Goal: Navigation & Orientation: Find specific page/section

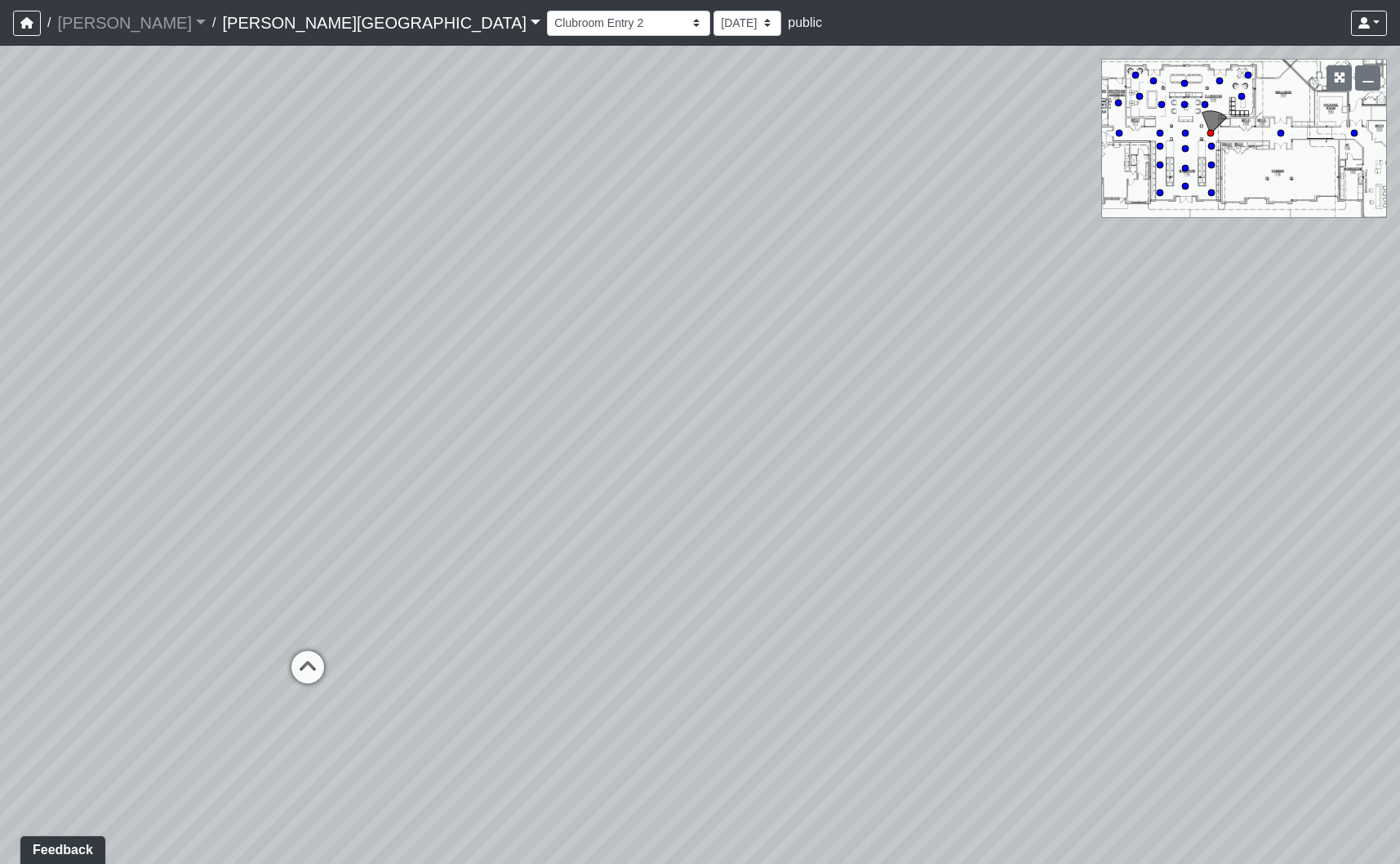
drag, startPoint x: 294, startPoint y: 274, endPoint x: 1341, endPoint y: 292, distance: 1047.2
click at [1341, 292] on div "Loading... Fitness Entry Loading... Mailroom - Sorting Counter Loading... Clubr…" at bounding box center [700, 454] width 1400 height 818
drag, startPoint x: 477, startPoint y: 409, endPoint x: 1150, endPoint y: 472, distance: 675.9
click at [1150, 472] on div "Loading... Fitness Entry Loading... Mailroom - Sorting Counter Loading... Clubr…" at bounding box center [700, 454] width 1400 height 818
click at [547, 26] on select "Banquette Foosball Table Pool Courtyard Entry 1 Pool Courtyard Entry 2 Pool Tab…" at bounding box center [628, 23] width 163 height 25
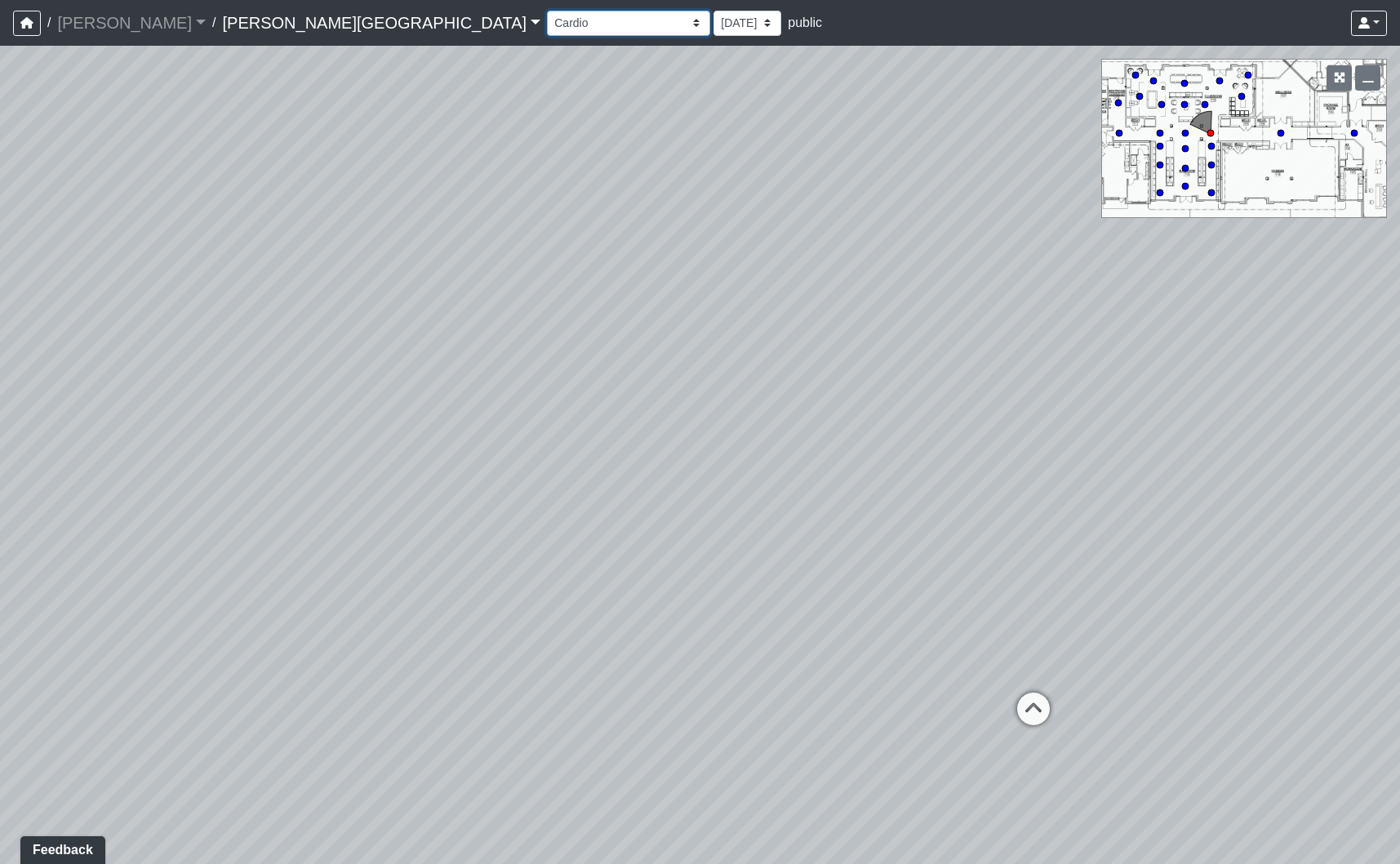
click at [547, 11] on select "Banquette Foosball Table Pool Courtyard Entry 1 Pool Courtyard Entry 2 Pool Tab…" at bounding box center [628, 23] width 163 height 25
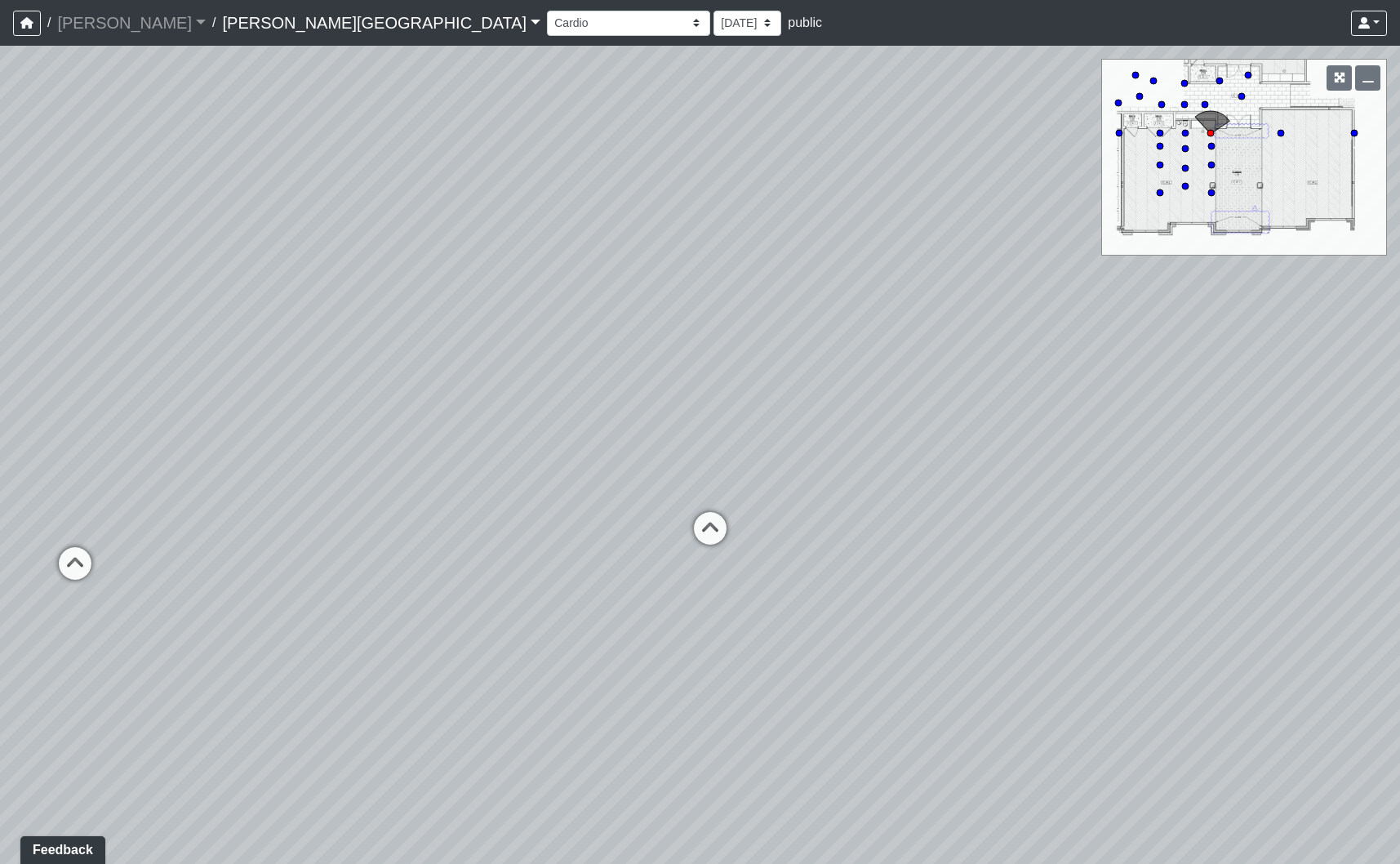
drag, startPoint x: 939, startPoint y: 417, endPoint x: -209, endPoint y: 166, distance: 1175.1
click at [0, 166] on html "/ [PERSON_NAME] Loading... / [PERSON_NAME][GEOGRAPHIC_DATA] [PERSON_NAME][GEOGR…" at bounding box center [700, 432] width 1400 height 864
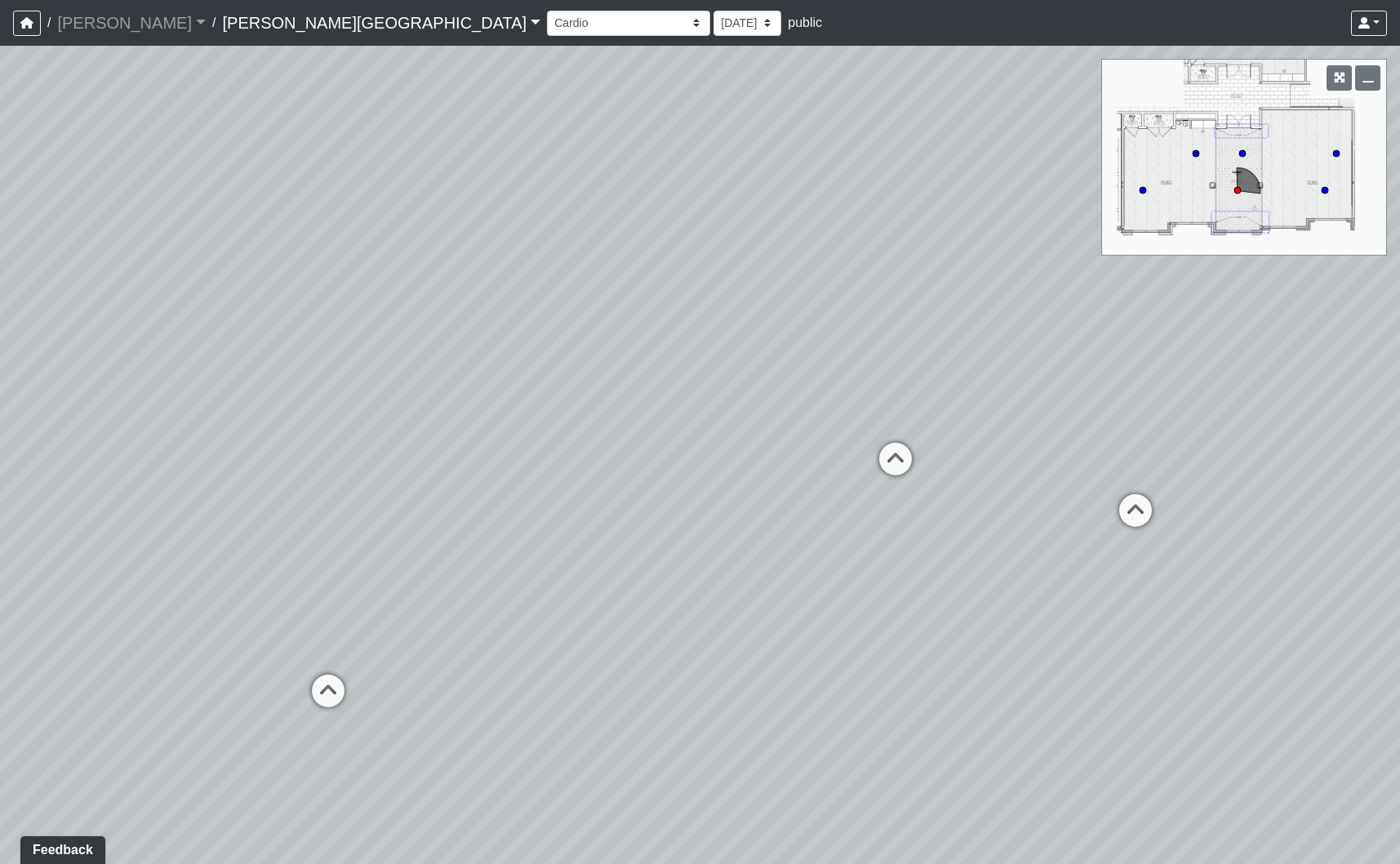
drag, startPoint x: 508, startPoint y: 329, endPoint x: 1198, endPoint y: 451, distance: 700.7
click at [1198, 451] on div "Loading... Fitness Entry Loading... Mailroom - Sorting Counter Loading... Clubr…" at bounding box center [700, 454] width 1400 height 818
click at [903, 465] on icon at bounding box center [895, 467] width 49 height 49
drag, startPoint x: 515, startPoint y: 454, endPoint x: 1267, endPoint y: 499, distance: 753.3
click at [1267, 499] on div "Loading... Fitness Entry Loading... Mailroom - Sorting Counter Loading... Clubr…" at bounding box center [700, 454] width 1400 height 818
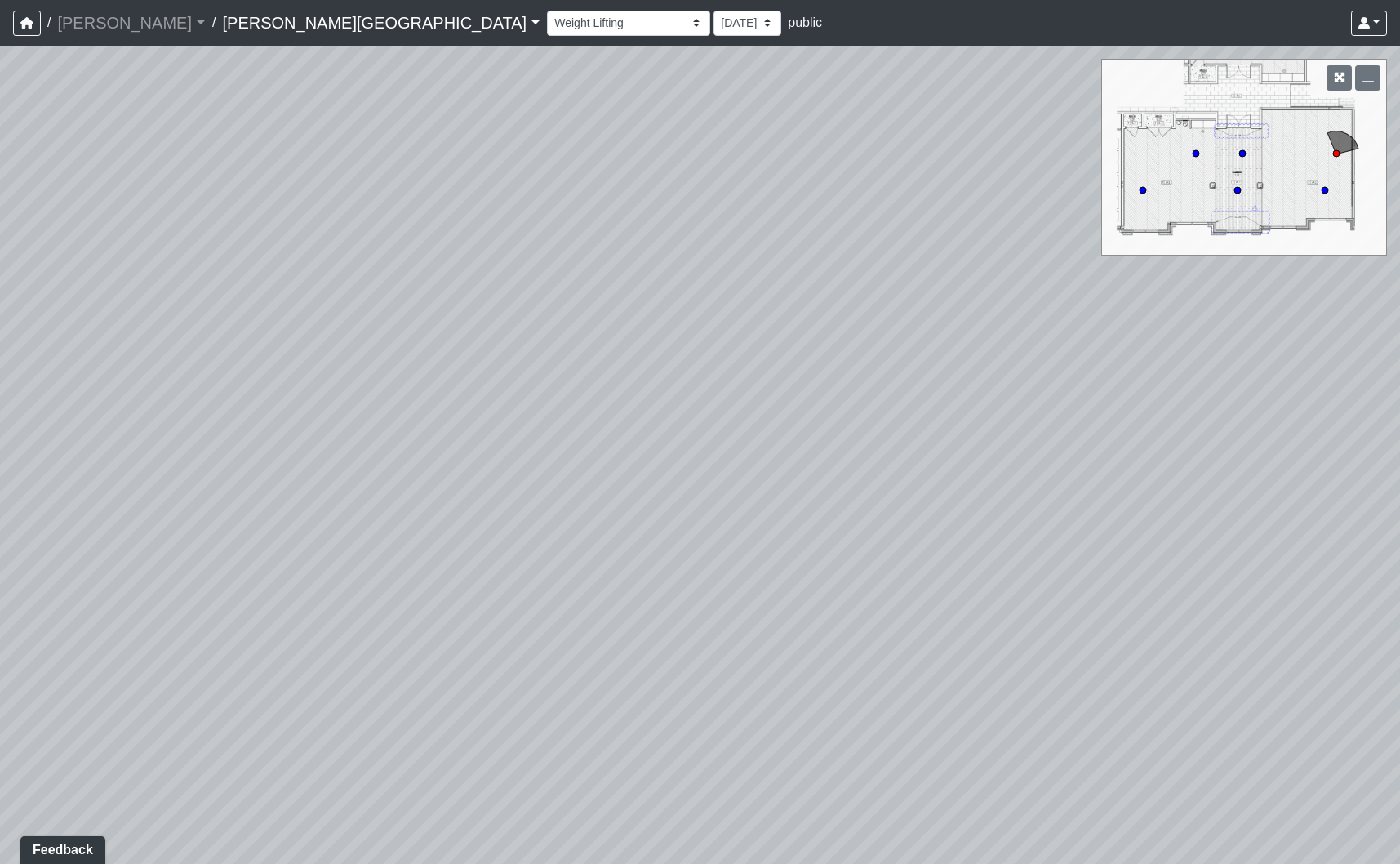
drag, startPoint x: 642, startPoint y: 482, endPoint x: 165, endPoint y: 419, distance: 481.1
click at [165, 419] on div "Loading... Fitness Entry Loading... Mailroom - Sorting Counter Loading... Clubr…" at bounding box center [700, 454] width 1400 height 818
drag, startPoint x: 498, startPoint y: 294, endPoint x: 514, endPoint y: 316, distance: 27.2
click at [523, 321] on div "Loading... Fitness Entry Loading... Mailroom - Sorting Counter Loading... Clubr…" at bounding box center [700, 454] width 1400 height 818
drag, startPoint x: 323, startPoint y: 302, endPoint x: 155, endPoint y: 322, distance: 169.2
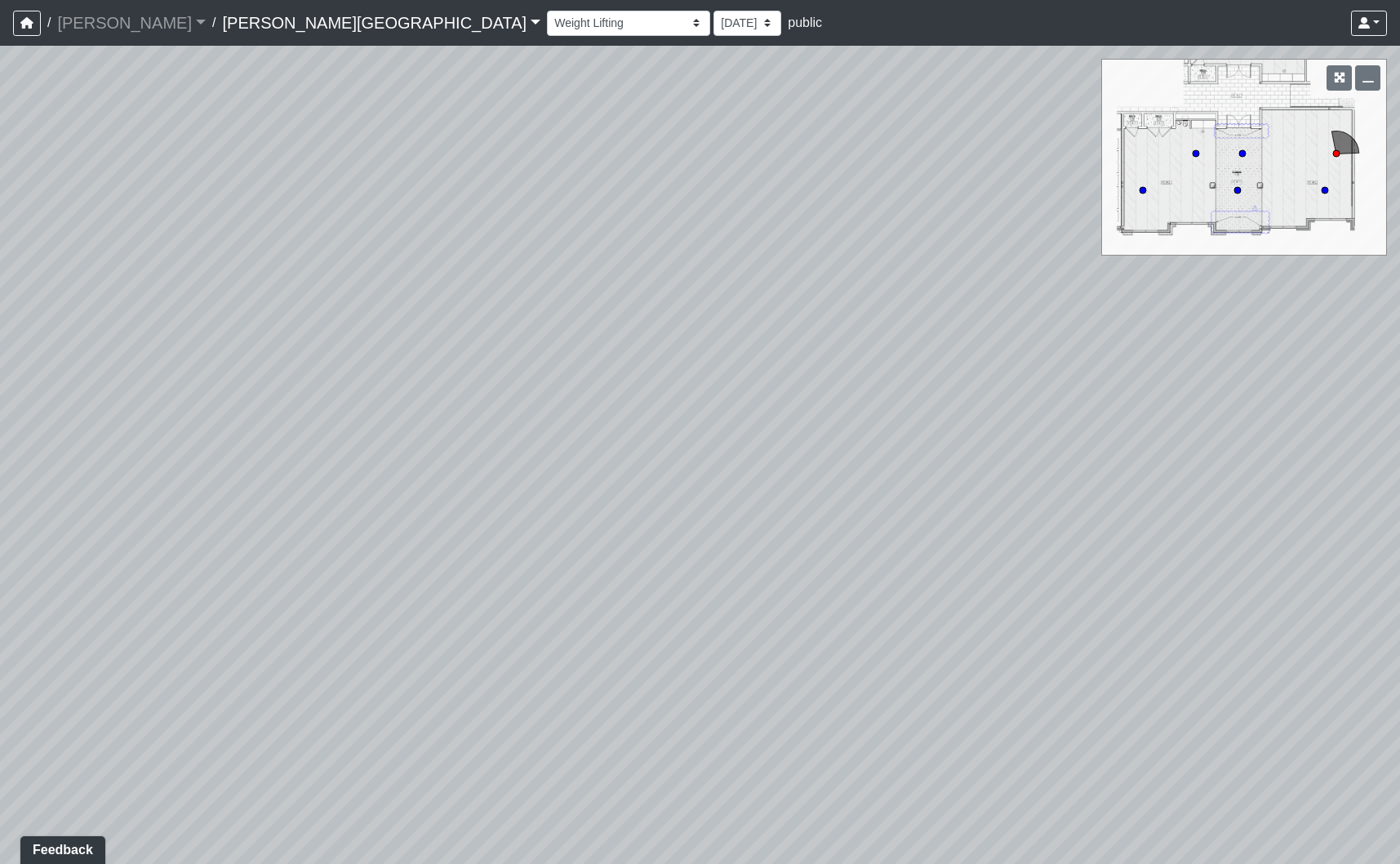
click at [155, 322] on div "Loading... Fitness Entry Loading... Mailroom - Sorting Counter Loading... Clubr…" at bounding box center [700, 454] width 1400 height 818
drag, startPoint x: 195, startPoint y: 366, endPoint x: 1386, endPoint y: 331, distance: 1191.5
click at [1386, 331] on div "Loading... Fitness Entry Loading... Mailroom - Sorting Counter Loading... Clubr…" at bounding box center [700, 454] width 1400 height 818
drag, startPoint x: 413, startPoint y: 271, endPoint x: 999, endPoint y: 472, distance: 619.5
click at [999, 472] on div "Loading... Fitness Entry Loading... Mailroom - Sorting Counter Loading... Clubr…" at bounding box center [700, 454] width 1400 height 818
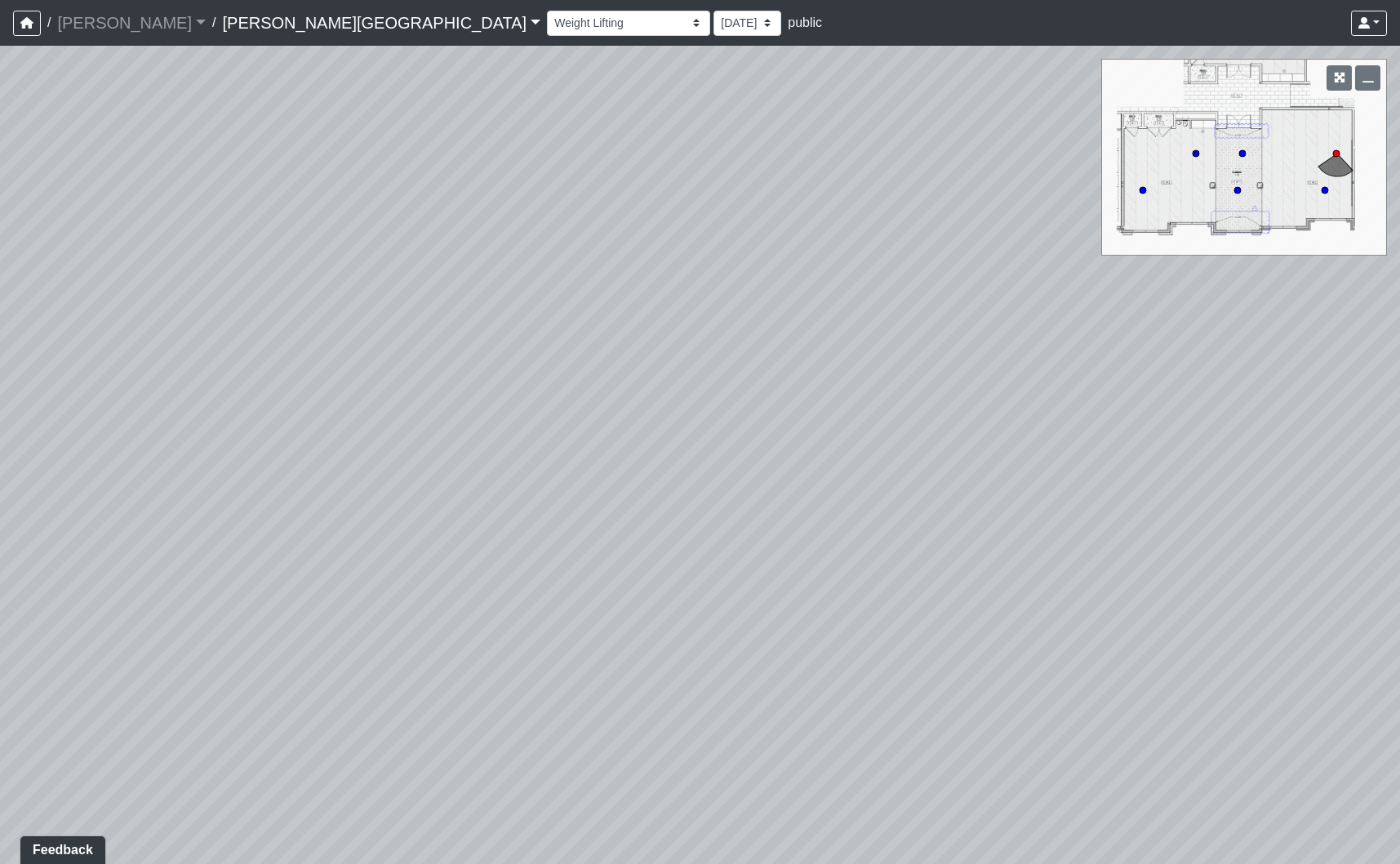
drag, startPoint x: 514, startPoint y: 462, endPoint x: 1342, endPoint y: 551, distance: 832.8
click at [1358, 558] on div "Loading... Fitness Entry Loading... Mailroom - Sorting Counter Loading... Clubr…" at bounding box center [700, 454] width 1400 height 818
drag, startPoint x: 1030, startPoint y: 501, endPoint x: 769, endPoint y: 318, distance: 318.8
click at [769, 318] on div "Loading... Fitness Entry Loading... Mailroom - Sorting Counter Loading... Clubr…" at bounding box center [700, 454] width 1400 height 818
drag, startPoint x: 807, startPoint y: 538, endPoint x: -1, endPoint y: 262, distance: 853.8
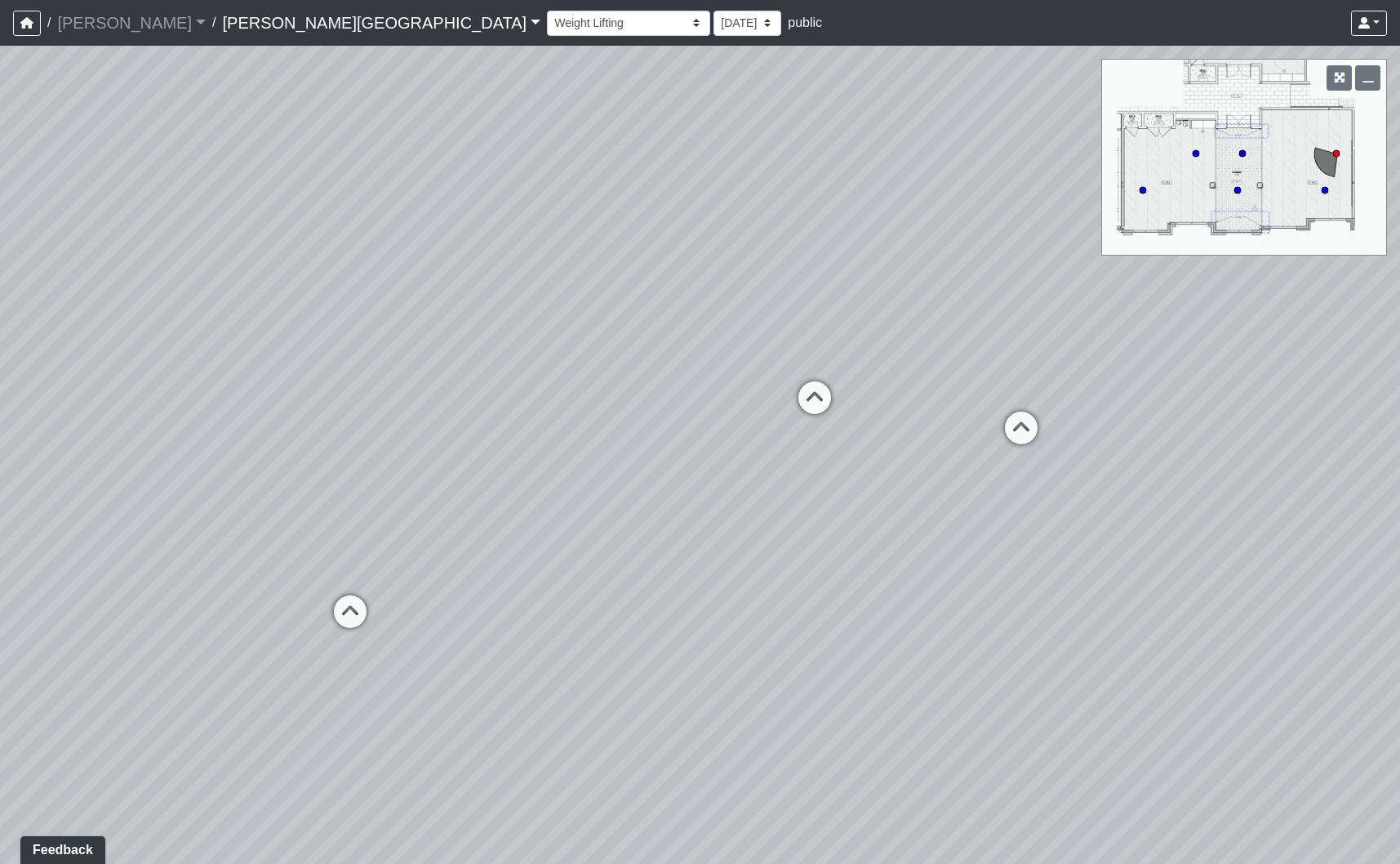
click at [0, 262] on html "/ [PERSON_NAME] Loading... / [PERSON_NAME][GEOGRAPHIC_DATA] [PERSON_NAME][GEOGR…" at bounding box center [700, 432] width 1400 height 864
drag, startPoint x: 518, startPoint y: 307, endPoint x: 453, endPoint y: 374, distance: 93.3
click at [453, 374] on div "Loading... Fitness Entry Loading... Mailroom - Sorting Counter Loading... Clubr…" at bounding box center [700, 454] width 1400 height 818
click at [492, 371] on icon at bounding box center [508, 393] width 49 height 49
drag, startPoint x: 883, startPoint y: 423, endPoint x: 31, endPoint y: 532, distance: 858.9
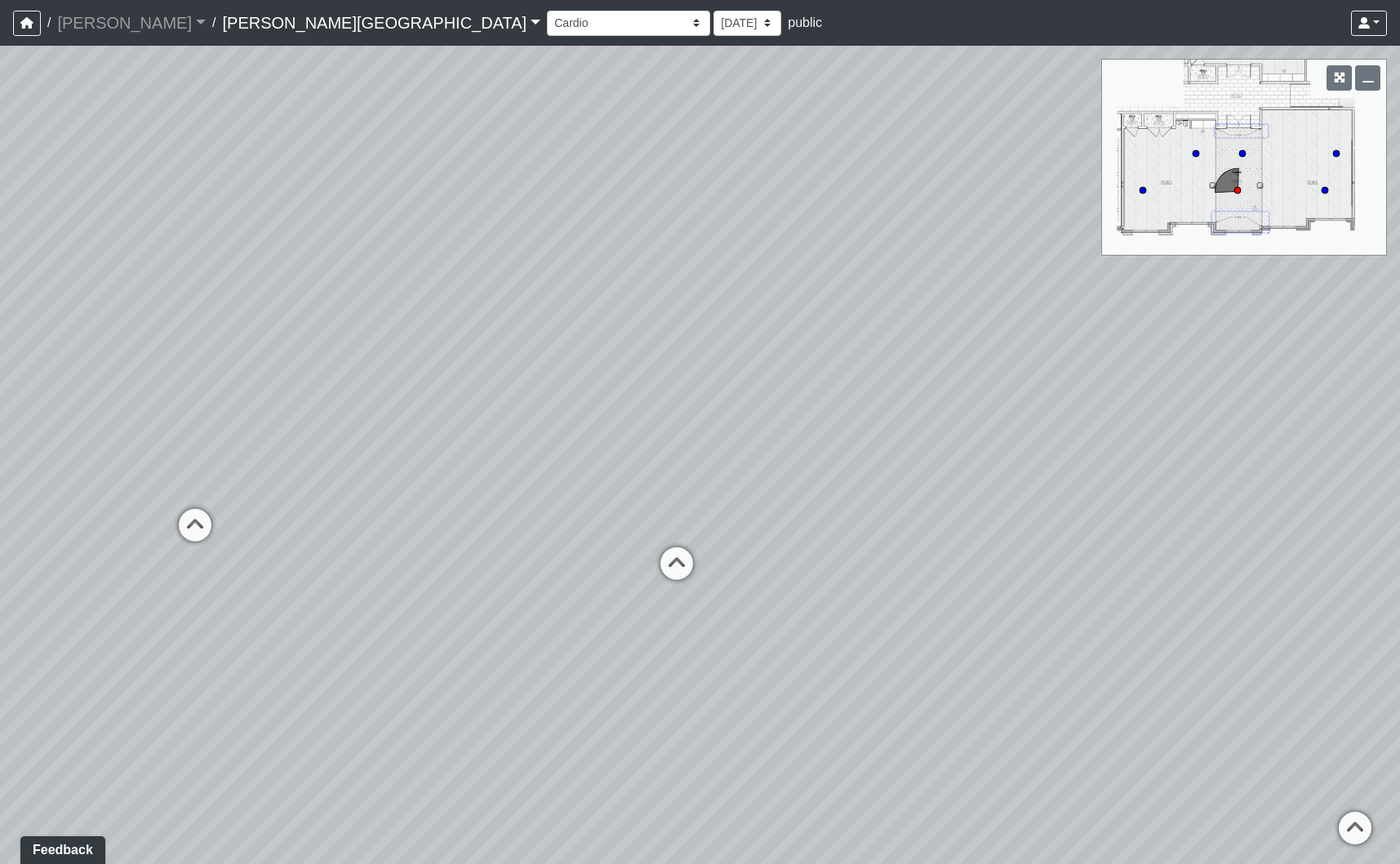
click at [34, 532] on div "Loading... Fitness Entry Loading... Mailroom - Sorting Counter Loading... Clubr…" at bounding box center [700, 454] width 1400 height 818
drag, startPoint x: 1183, startPoint y: 490, endPoint x: 99, endPoint y: 508, distance: 1084.1
click at [92, 510] on div "Loading... Fitness Entry Loading... Mailroom - Sorting Counter Loading... Clubr…" at bounding box center [700, 454] width 1400 height 818
drag, startPoint x: 522, startPoint y: 470, endPoint x: 1417, endPoint y: 470, distance: 895.0
click at [1399, 470] on html "/ [PERSON_NAME] Loading... / [PERSON_NAME][GEOGRAPHIC_DATA] [PERSON_NAME][GEOGR…" at bounding box center [700, 432] width 1400 height 864
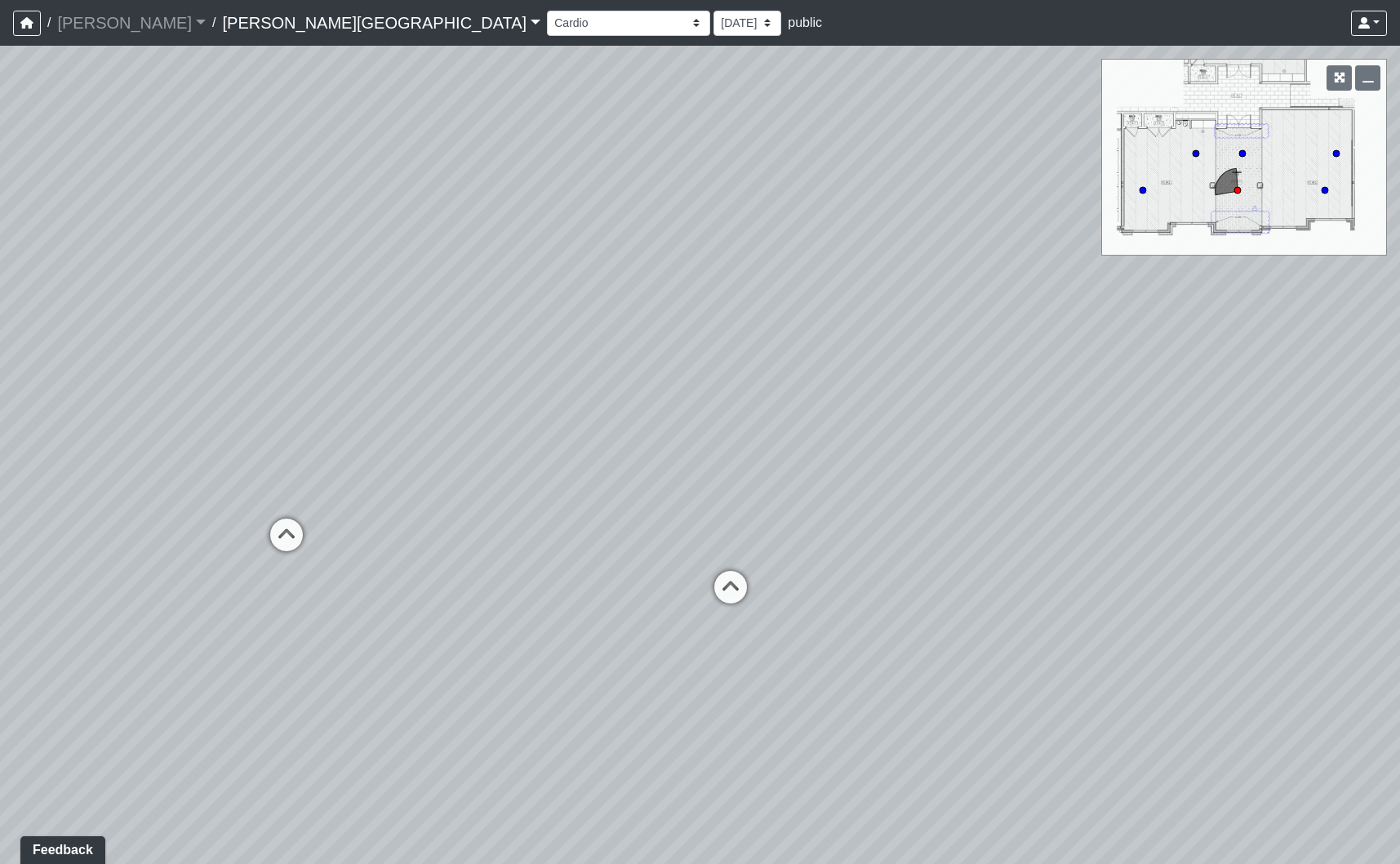
drag, startPoint x: 527, startPoint y: 400, endPoint x: 1046, endPoint y: 397, distance: 519.0
click at [1046, 398] on div "Loading... Fitness Entry Loading... Mailroom - Sorting Counter Loading... Clubr…" at bounding box center [700, 454] width 1400 height 818
drag, startPoint x: 786, startPoint y: 257, endPoint x: 189, endPoint y: 287, distance: 597.8
click at [128, 290] on div "Loading... Fitness Entry Loading... Mailroom - Sorting Counter Loading... Clubr…" at bounding box center [700, 454] width 1400 height 818
drag, startPoint x: 833, startPoint y: 454, endPoint x: 1055, endPoint y: 286, distance: 278.4
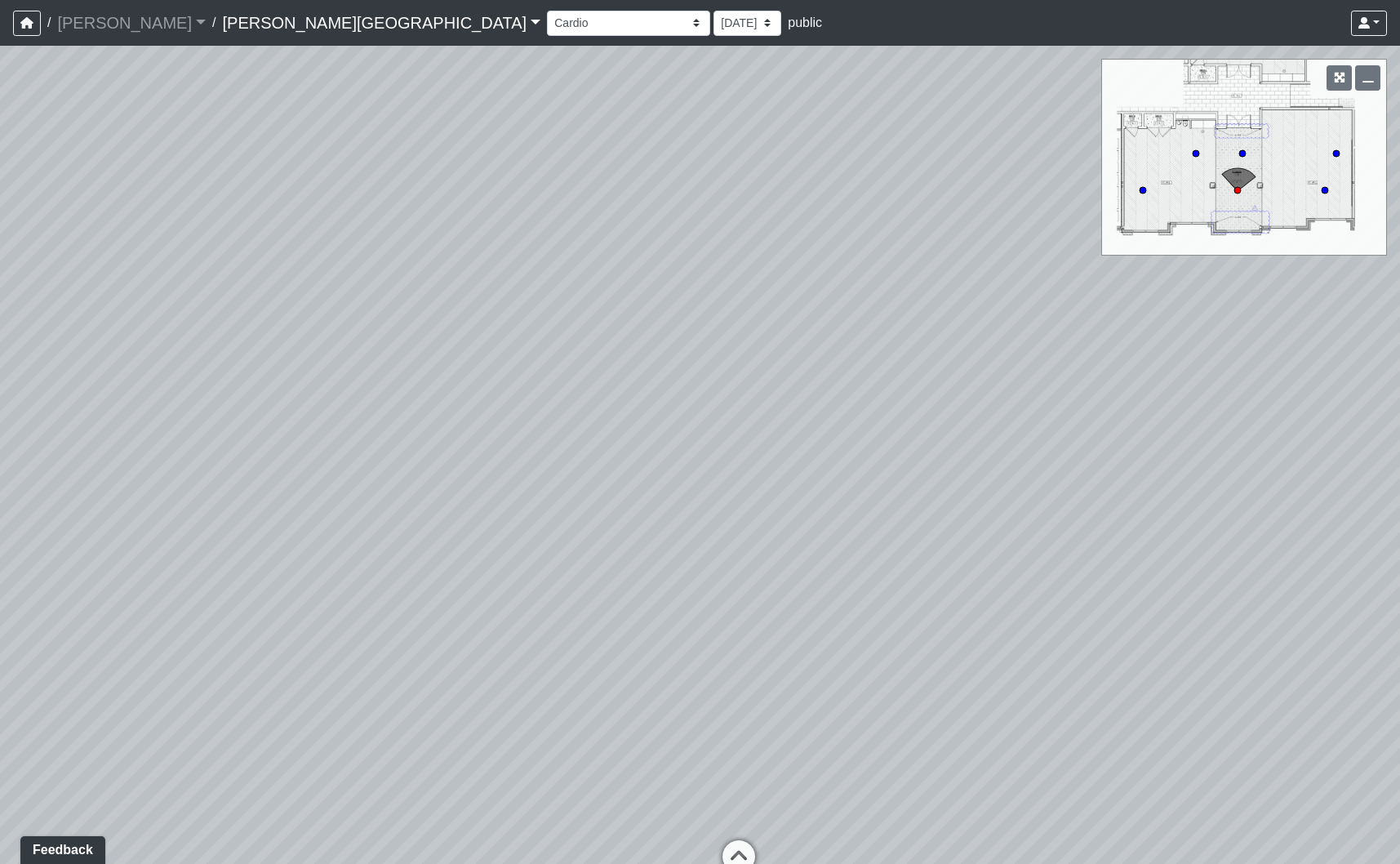
click at [1055, 286] on div "Loading... Fitness Entry Loading... Mailroom - Sorting Counter Loading... Clubr…" at bounding box center [700, 454] width 1400 height 818
drag, startPoint x: 943, startPoint y: 467, endPoint x: 617, endPoint y: 466, distance: 326.0
click at [619, 467] on div "Loading... Fitness Entry Loading... Mailroom - Sorting Counter Loading... Clubr…" at bounding box center [700, 454] width 1400 height 818
drag, startPoint x: 1063, startPoint y: 489, endPoint x: 919, endPoint y: 461, distance: 146.7
click at [947, 471] on div "Loading... Fitness Entry Loading... Mailroom - Sorting Counter Loading... Clubr…" at bounding box center [700, 454] width 1400 height 818
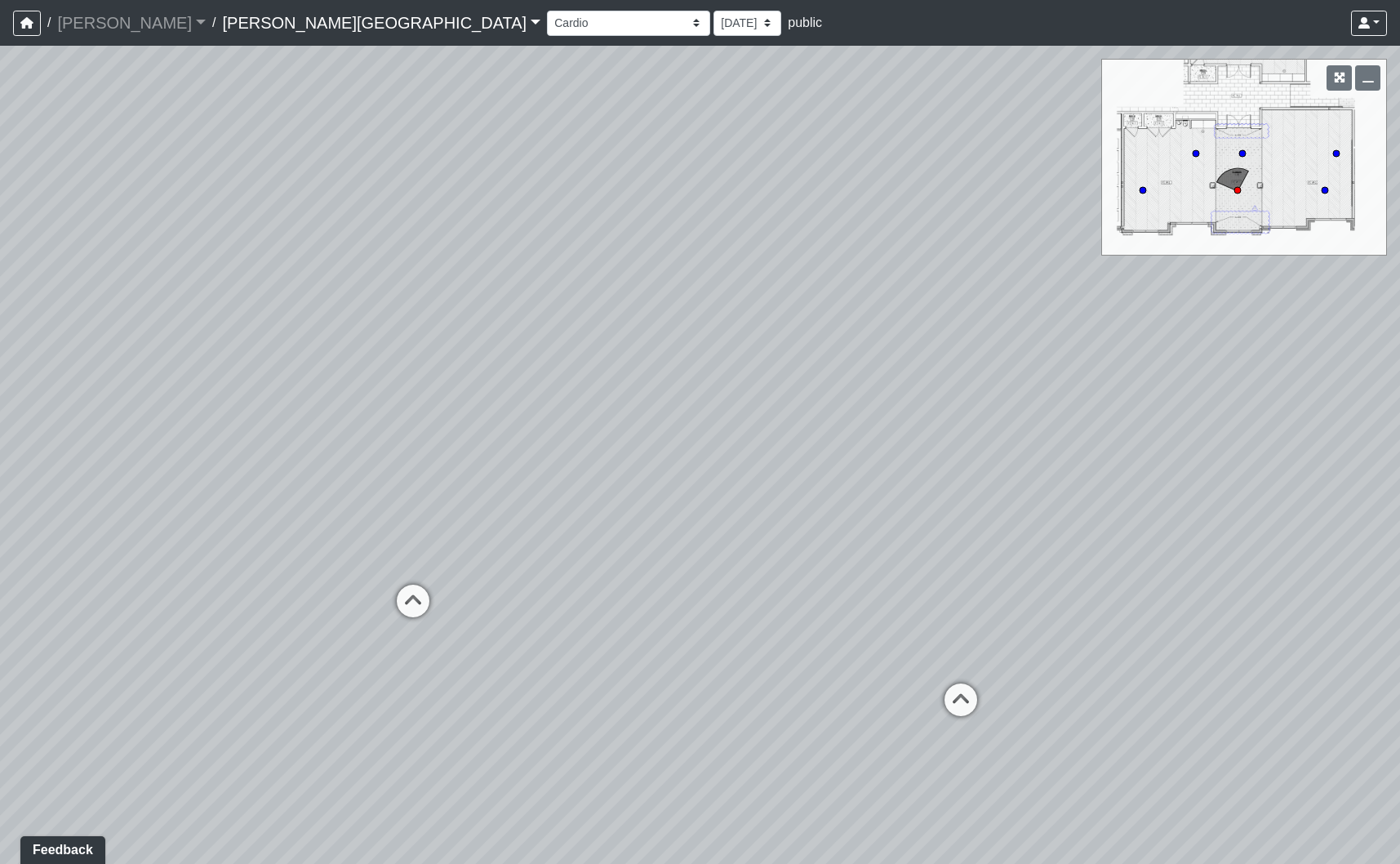
drag, startPoint x: 277, startPoint y: 554, endPoint x: 850, endPoint y: 591, distance: 574.2
click at [848, 591] on div "Loading... Fitness Entry Loading... Mailroom - Sorting Counter Loading... Clubr…" at bounding box center [700, 454] width 1400 height 818
drag, startPoint x: 259, startPoint y: 572, endPoint x: 507, endPoint y: 594, distance: 249.0
click at [507, 594] on div "Loading... Fitness Entry Loading... Mailroom - Sorting Counter Loading... Clubr…" at bounding box center [700, 454] width 1400 height 818
drag, startPoint x: 309, startPoint y: 588, endPoint x: 707, endPoint y: 619, distance: 399.2
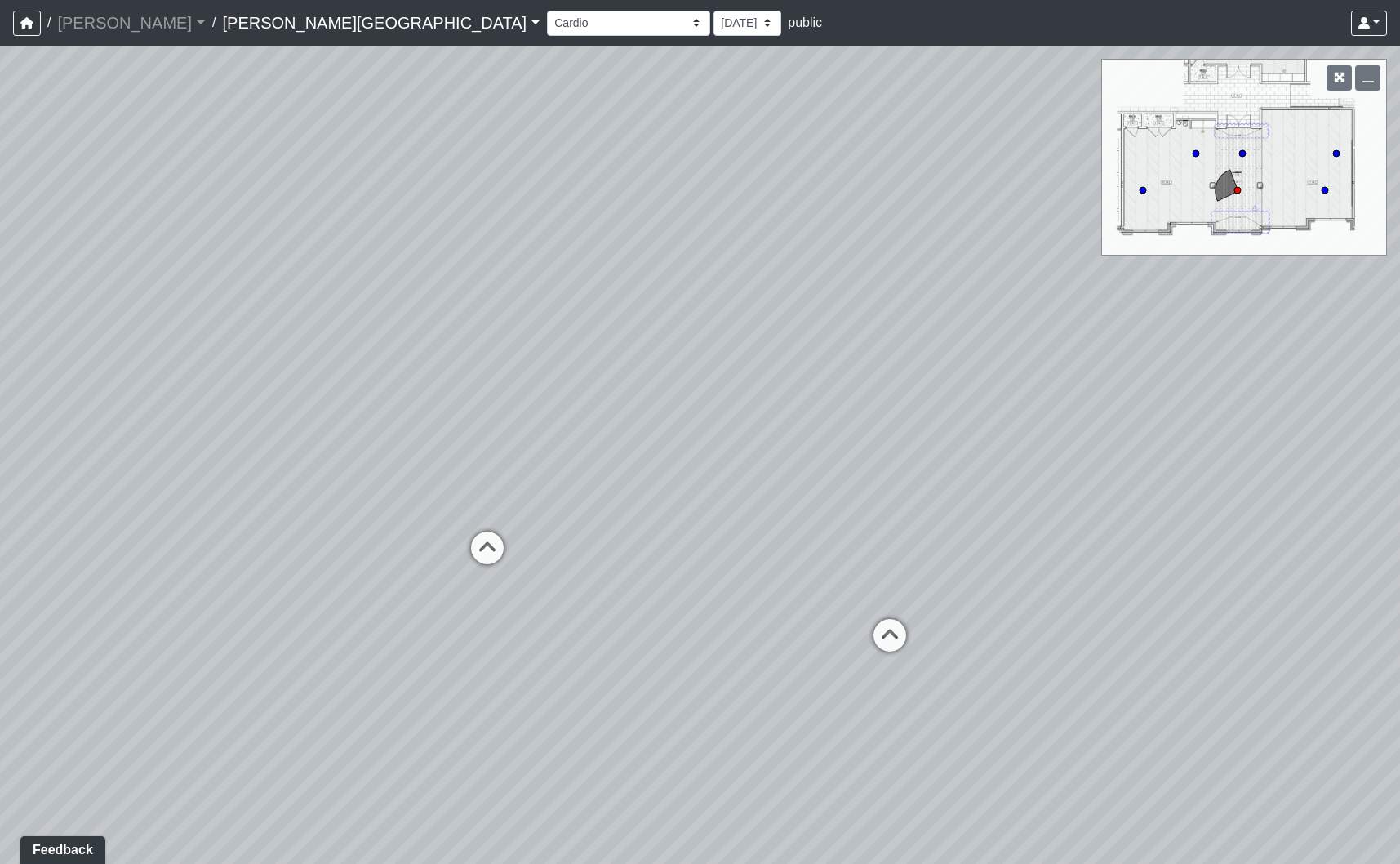
click at [707, 619] on div "Loading... Fitness Entry Loading... Mailroom - Sorting Counter Loading... Clubr…" at bounding box center [700, 454] width 1400 height 818
drag, startPoint x: 940, startPoint y: 454, endPoint x: 220, endPoint y: 358, distance: 726.4
click at [256, 362] on div "Loading... Fitness Entry Loading... Mailroom - Sorting Counter Loading... Clubr…" at bounding box center [700, 454] width 1400 height 818
drag, startPoint x: 774, startPoint y: 388, endPoint x: 274, endPoint y: 441, distance: 502.8
click at [274, 441] on div "Loading... Fitness Entry Loading... Mailroom - Sorting Counter Loading... Clubr…" at bounding box center [700, 454] width 1400 height 818
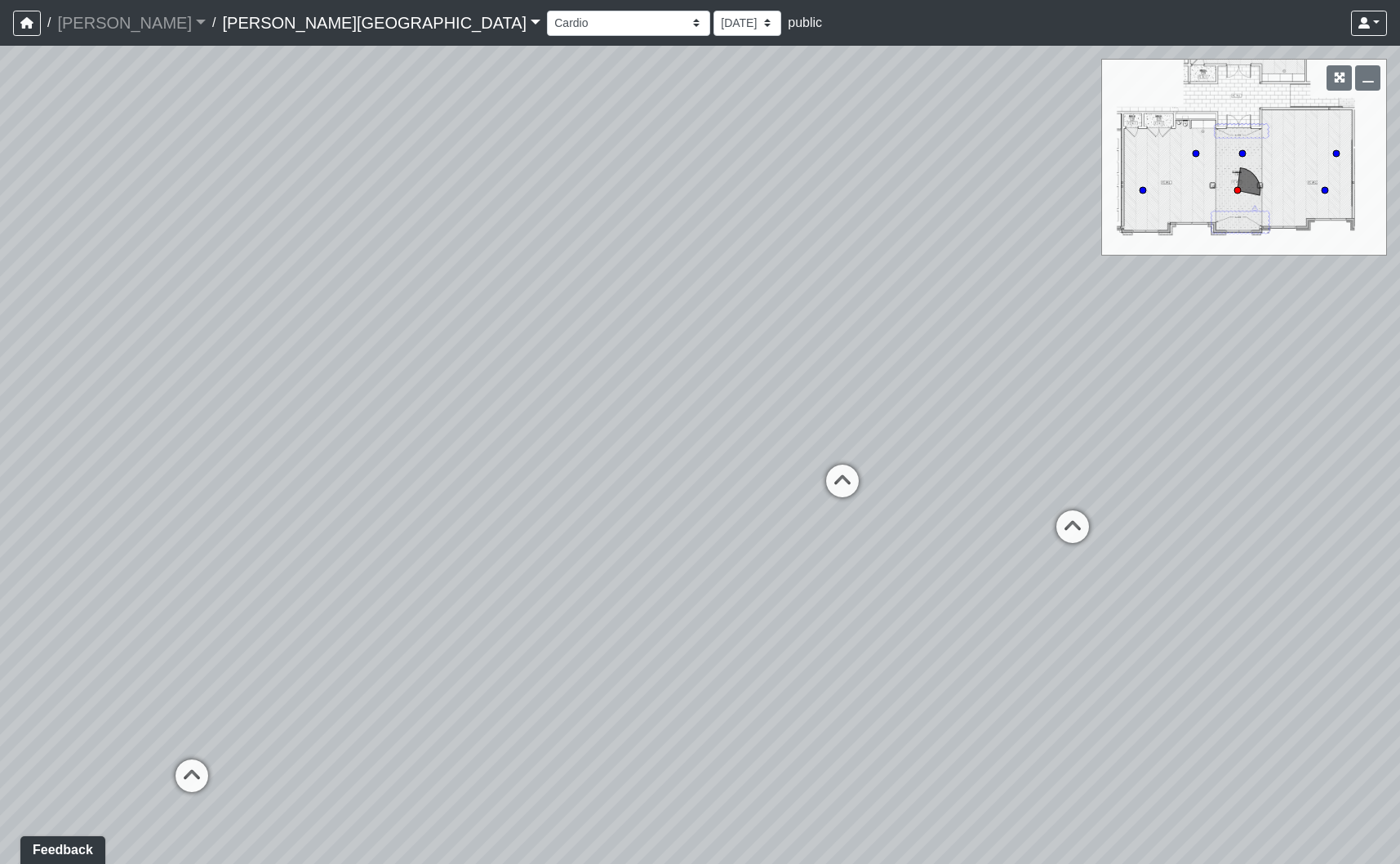
drag, startPoint x: 274, startPoint y: 434, endPoint x: 680, endPoint y: 455, distance: 406.5
click at [680, 455] on div "Loading... Fitness Entry Loading... Mailroom - Sorting Counter Loading... Clubr…" at bounding box center [700, 454] width 1400 height 818
drag, startPoint x: 425, startPoint y: 381, endPoint x: 543, endPoint y: 79, distance: 324.2
click at [543, 79] on div "Loading... Fitness Entry Loading... Mailroom - Sorting Counter Loading... Clubr…" at bounding box center [700, 454] width 1400 height 818
drag, startPoint x: 536, startPoint y: 374, endPoint x: 642, endPoint y: 556, distance: 210.6
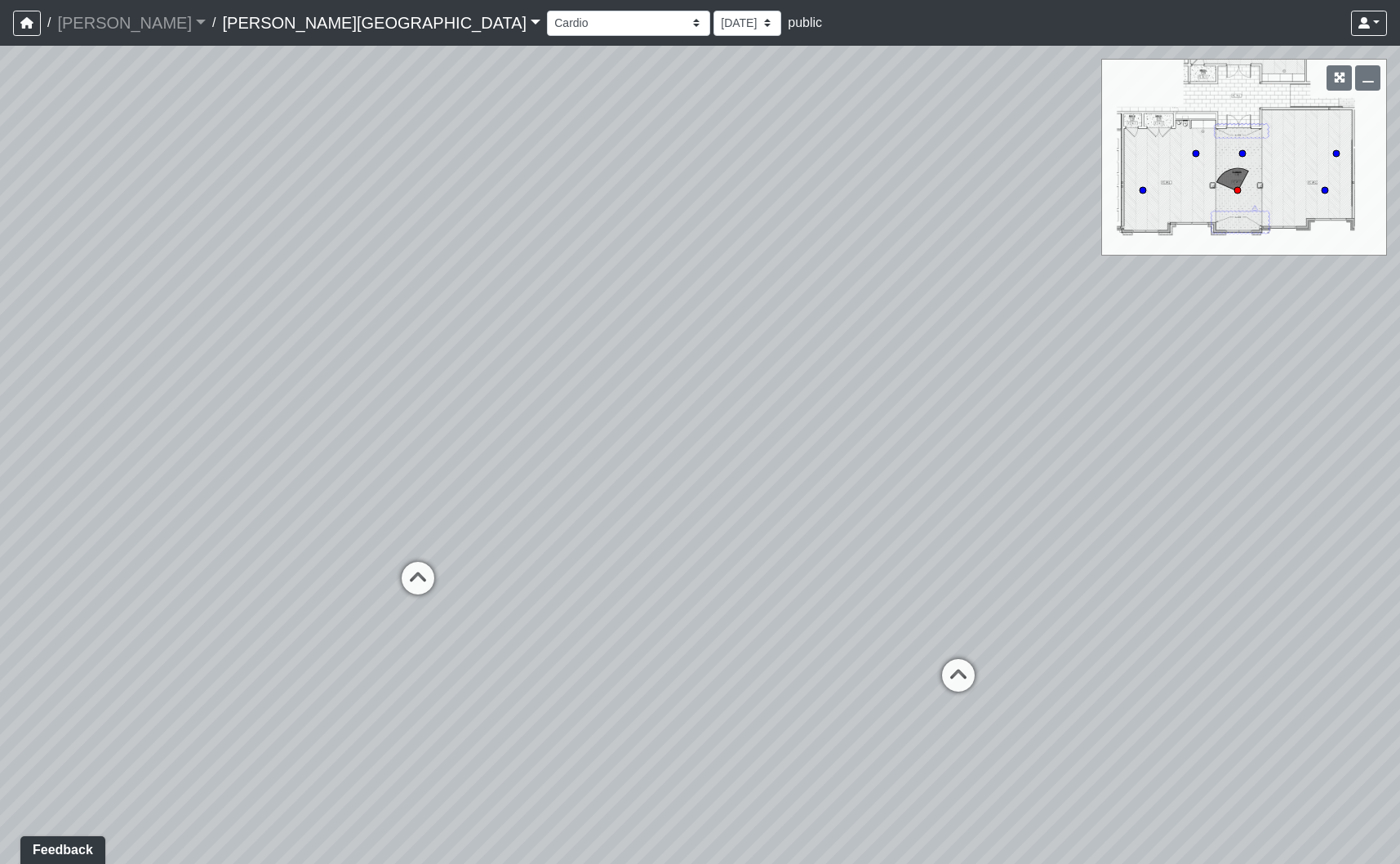
click at [1375, 636] on div "Loading... Fitness Entry Loading... Mailroom - Sorting Counter Loading... Clubr…" at bounding box center [700, 454] width 1400 height 818
drag, startPoint x: 1276, startPoint y: 477, endPoint x: 857, endPoint y: 505, distance: 419.9
click at [857, 505] on div "Loading... Fitness Entry Loading... Mailroom - Sorting Counter Loading... Clubr…" at bounding box center [700, 454] width 1400 height 818
drag, startPoint x: 815, startPoint y: 338, endPoint x: 144, endPoint y: -205, distance: 863.2
click at [144, 0] on html "/ [PERSON_NAME] Loading... / [PERSON_NAME][GEOGRAPHIC_DATA] [PERSON_NAME][GEOGR…" at bounding box center [700, 432] width 1400 height 864
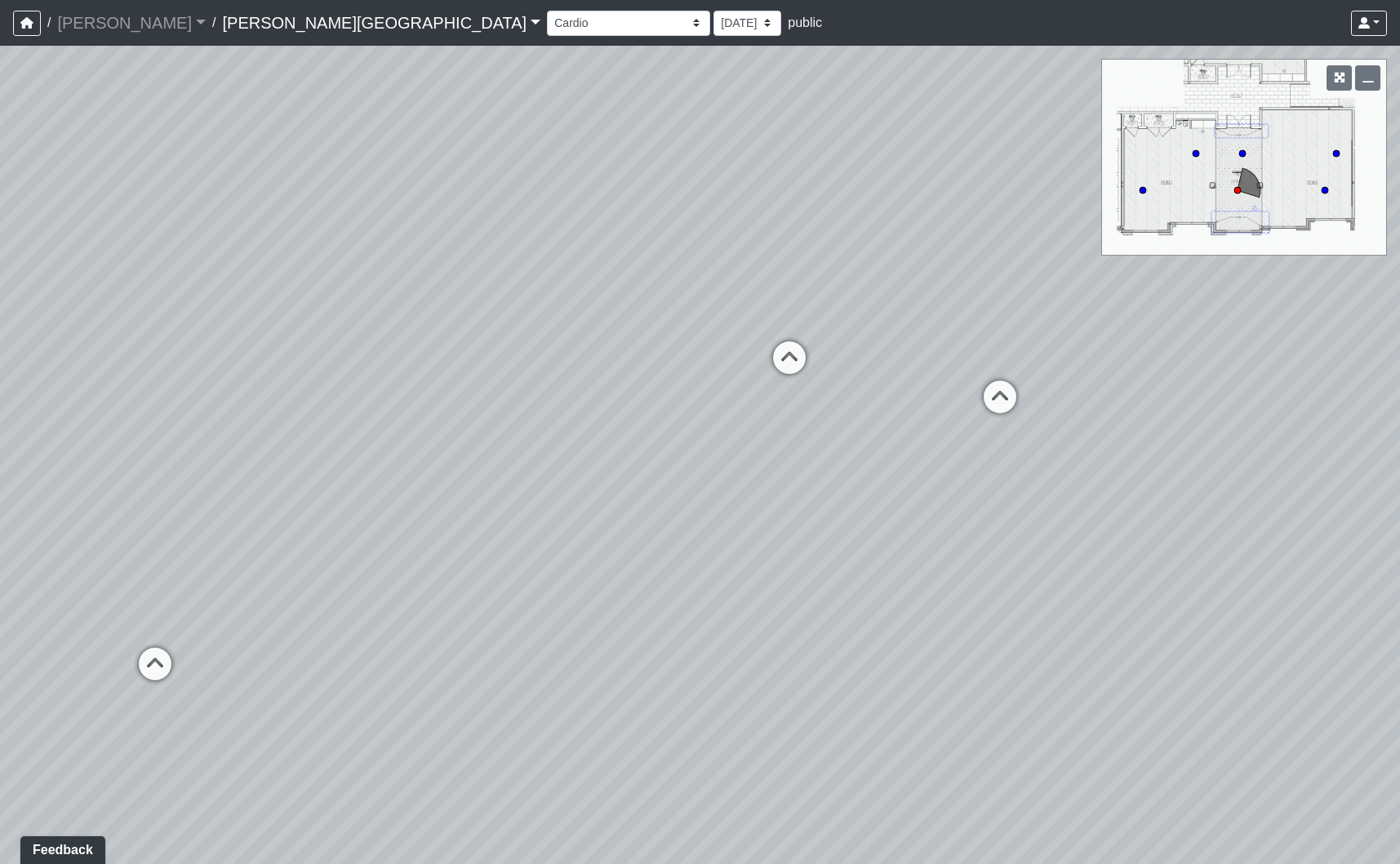
drag, startPoint x: 785, startPoint y: 218, endPoint x: 239, endPoint y: 658, distance: 701.2
click at [125, 672] on div "Loading... Fitness Entry Loading... Mailroom - Sorting Counter Loading... Clubr…" at bounding box center [700, 454] width 1400 height 818
drag, startPoint x: 570, startPoint y: 406, endPoint x: 1551, endPoint y: 598, distance: 999.6
click at [1399, 598] on html "/ [PERSON_NAME] Loading... / [PERSON_NAME][GEOGRAPHIC_DATA] [PERSON_NAME][GEOGR…" at bounding box center [700, 432] width 1400 height 864
drag, startPoint x: 631, startPoint y: 567, endPoint x: 217, endPoint y: 465, distance: 426.4
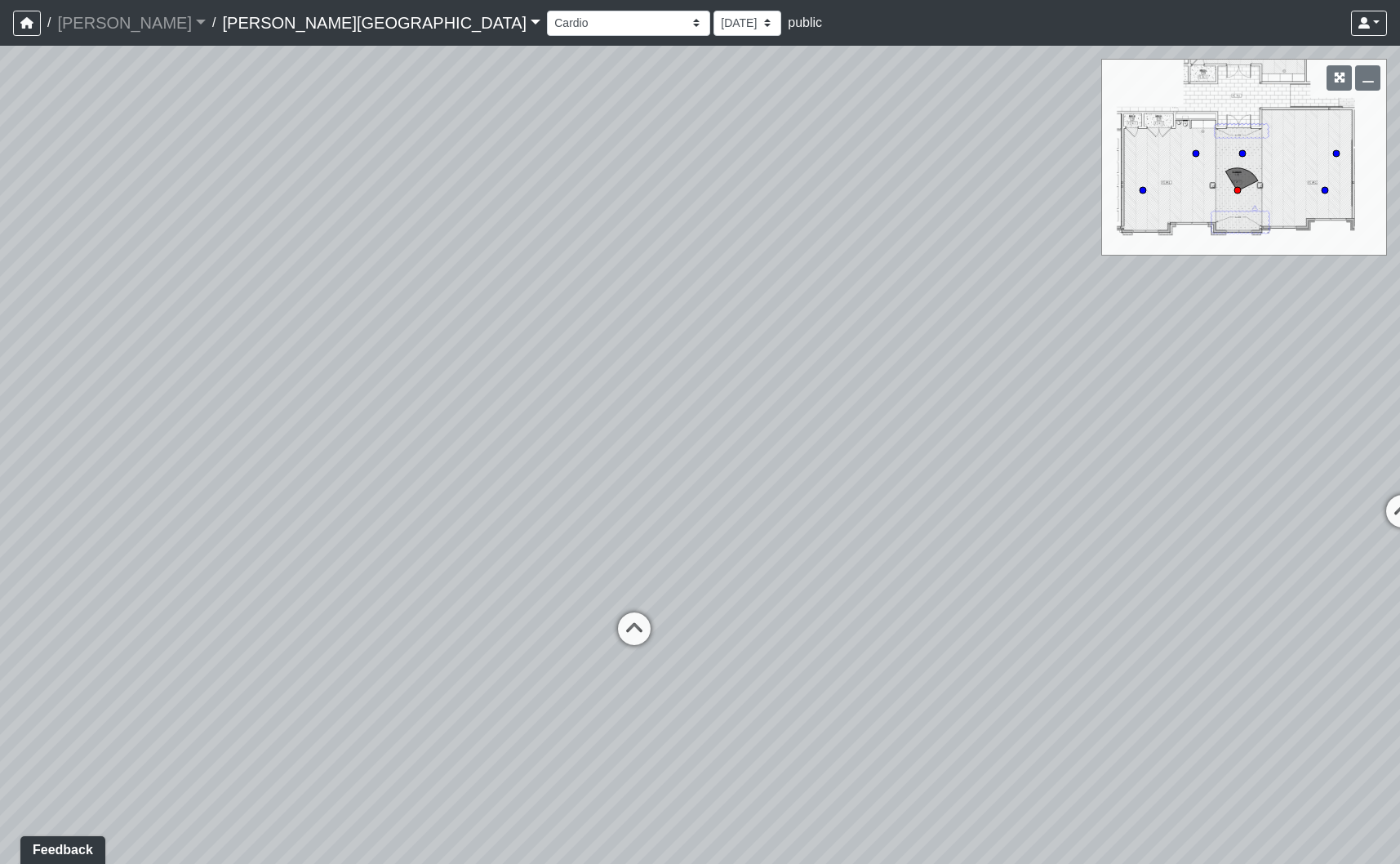
click at [217, 465] on div "Loading... Fitness Entry Loading... Mailroom - Sorting Counter Loading... Clubr…" at bounding box center [700, 454] width 1400 height 818
drag, startPoint x: 637, startPoint y: 475, endPoint x: 848, endPoint y: 232, distance: 321.8
click at [713, 548] on div "Loading... Fitness Entry Loading... Mailroom - Sorting Counter Loading... Clubr…" at bounding box center [700, 454] width 1400 height 818
drag, startPoint x: 401, startPoint y: 407, endPoint x: 1071, endPoint y: 474, distance: 673.3
click at [1071, 474] on div "Loading... Fitness Entry Loading... Mailroom - Sorting Counter Loading... Clubr…" at bounding box center [700, 454] width 1400 height 818
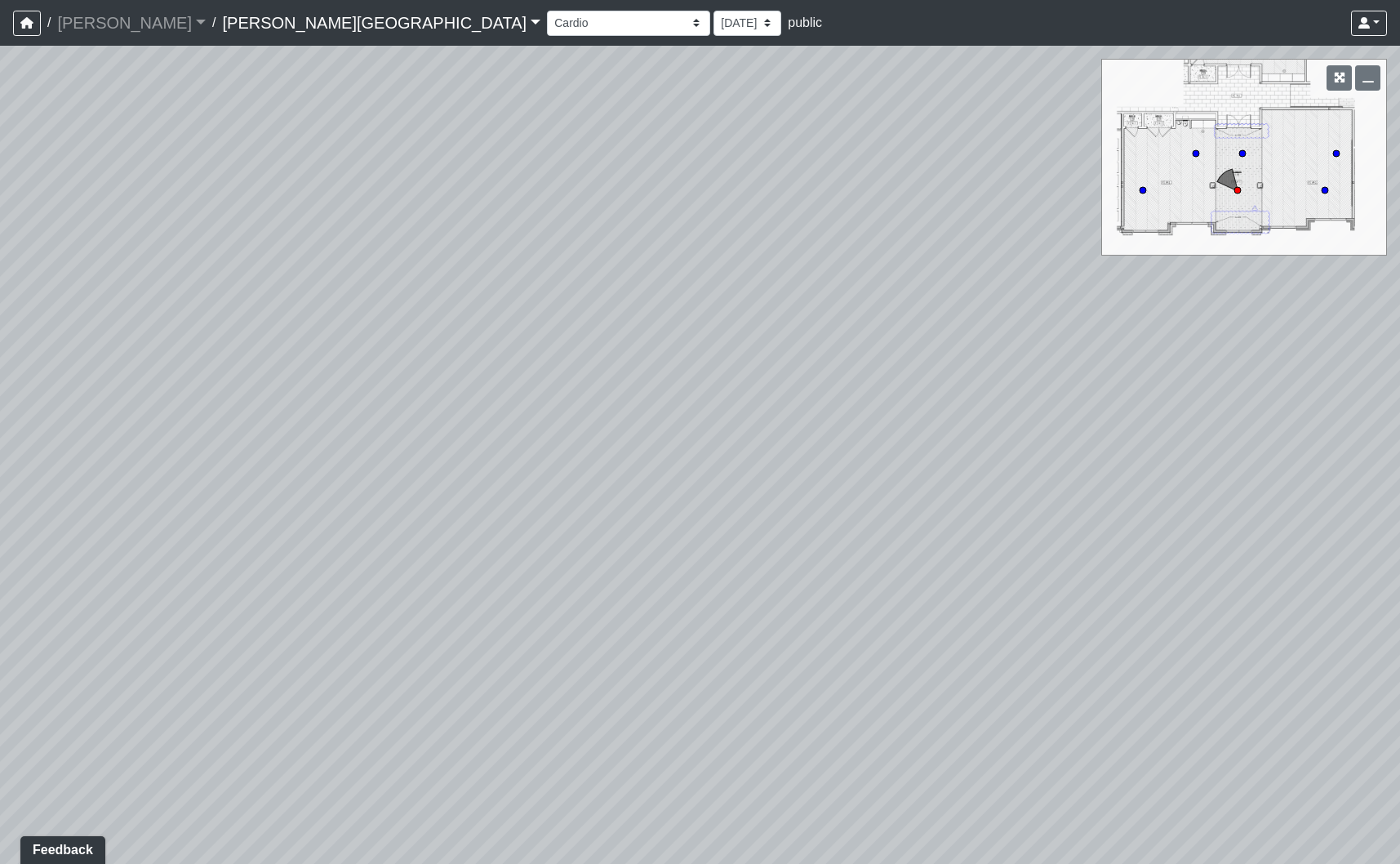
drag, startPoint x: 892, startPoint y: 544, endPoint x: 892, endPoint y: 528, distance: 16.0
drag, startPoint x: 1330, startPoint y: 568, endPoint x: 1138, endPoint y: 527, distance: 196.3
drag, startPoint x: 693, startPoint y: 475, endPoint x: 624, endPoint y: 375, distance: 121.5
click at [634, 357] on div "Loading... Fitness Entry Loading... Mailroom - Sorting Counter Loading... Clubr…" at bounding box center [700, 454] width 1400 height 818
drag, startPoint x: 1180, startPoint y: 472, endPoint x: 407, endPoint y: 502, distance: 773.6
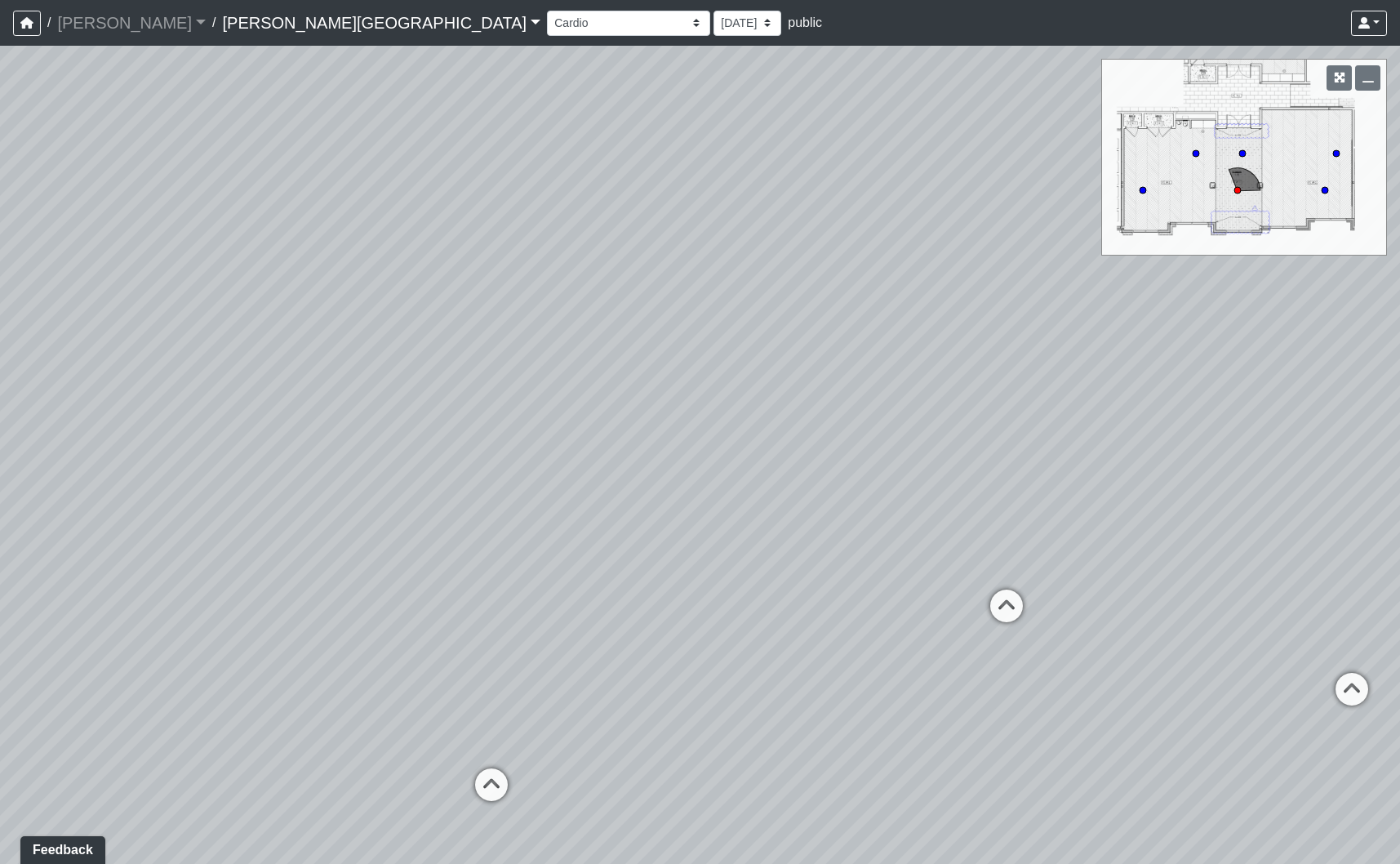
click at [407, 502] on div "Loading... Fitness Entry Loading... Mailroom - Sorting Counter Loading... Clubr…" at bounding box center [700, 454] width 1400 height 818
drag, startPoint x: 751, startPoint y: 473, endPoint x: 759, endPoint y: 189, distance: 284.1
click at [760, 194] on div "Loading... Fitness Entry Loading... Mailroom - Sorting Counter Loading... Clubr…" at bounding box center [700, 454] width 1400 height 818
drag, startPoint x: 364, startPoint y: 478, endPoint x: 1435, endPoint y: 547, distance: 1073.2
click at [1399, 547] on html "/ [PERSON_NAME] Loading... / [PERSON_NAME][GEOGRAPHIC_DATA] [PERSON_NAME][GEOGR…" at bounding box center [700, 432] width 1400 height 864
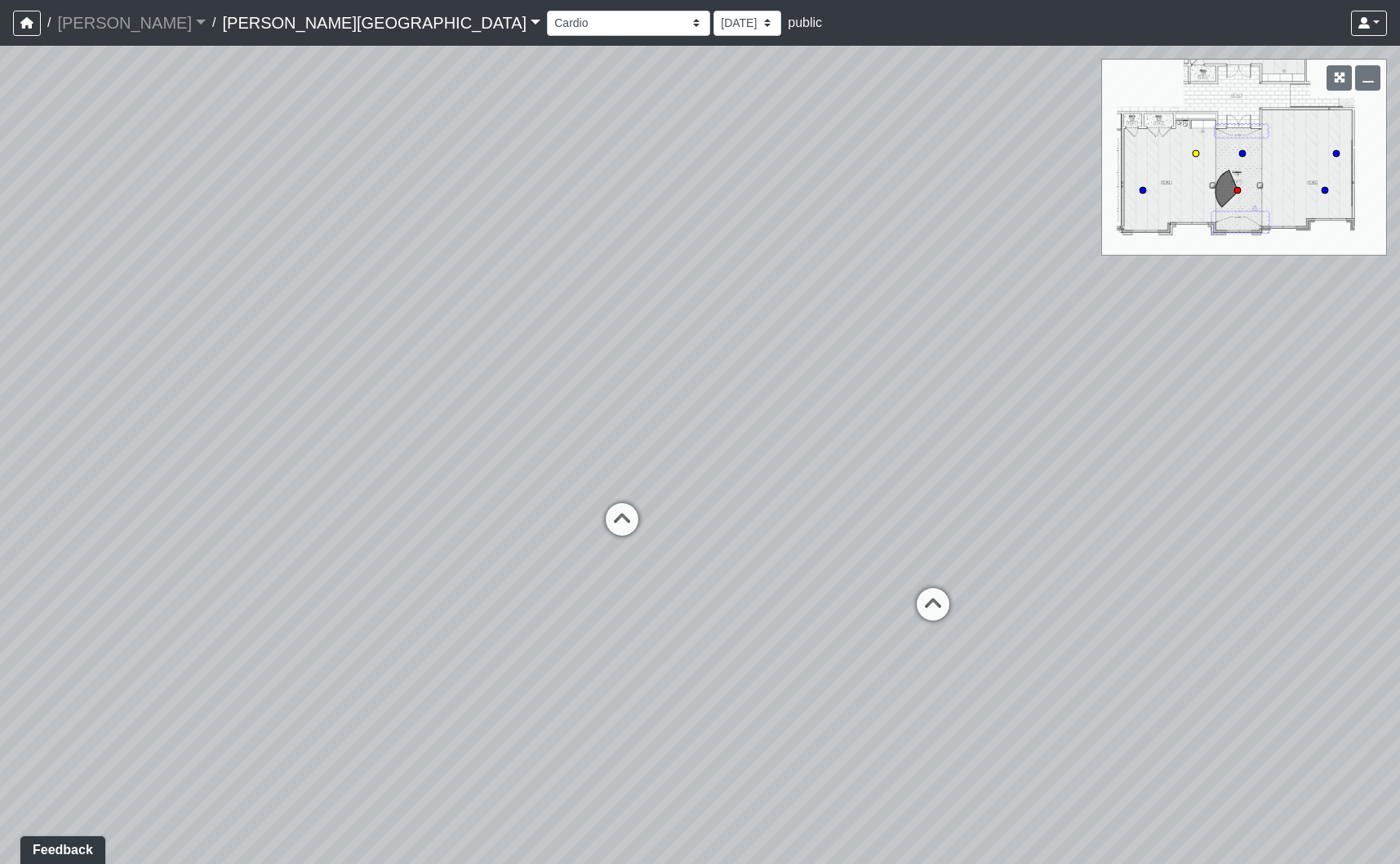
drag, startPoint x: 646, startPoint y: 512, endPoint x: 919, endPoint y: 625, distance: 295.5
click at [919, 625] on div "Loading... Fitness Entry Loading... Mailroom - Sorting Counter Loading... Clubr…" at bounding box center [700, 454] width 1400 height 818
drag, startPoint x: 633, startPoint y: 434, endPoint x: 1575, endPoint y: 456, distance: 942.3
click at [1399, 456] on html "/ [PERSON_NAME] Loading... / [PERSON_NAME][GEOGRAPHIC_DATA] [PERSON_NAME][GEOGR…" at bounding box center [700, 432] width 1400 height 864
drag, startPoint x: 514, startPoint y: 365, endPoint x: 1195, endPoint y: 391, distance: 681.5
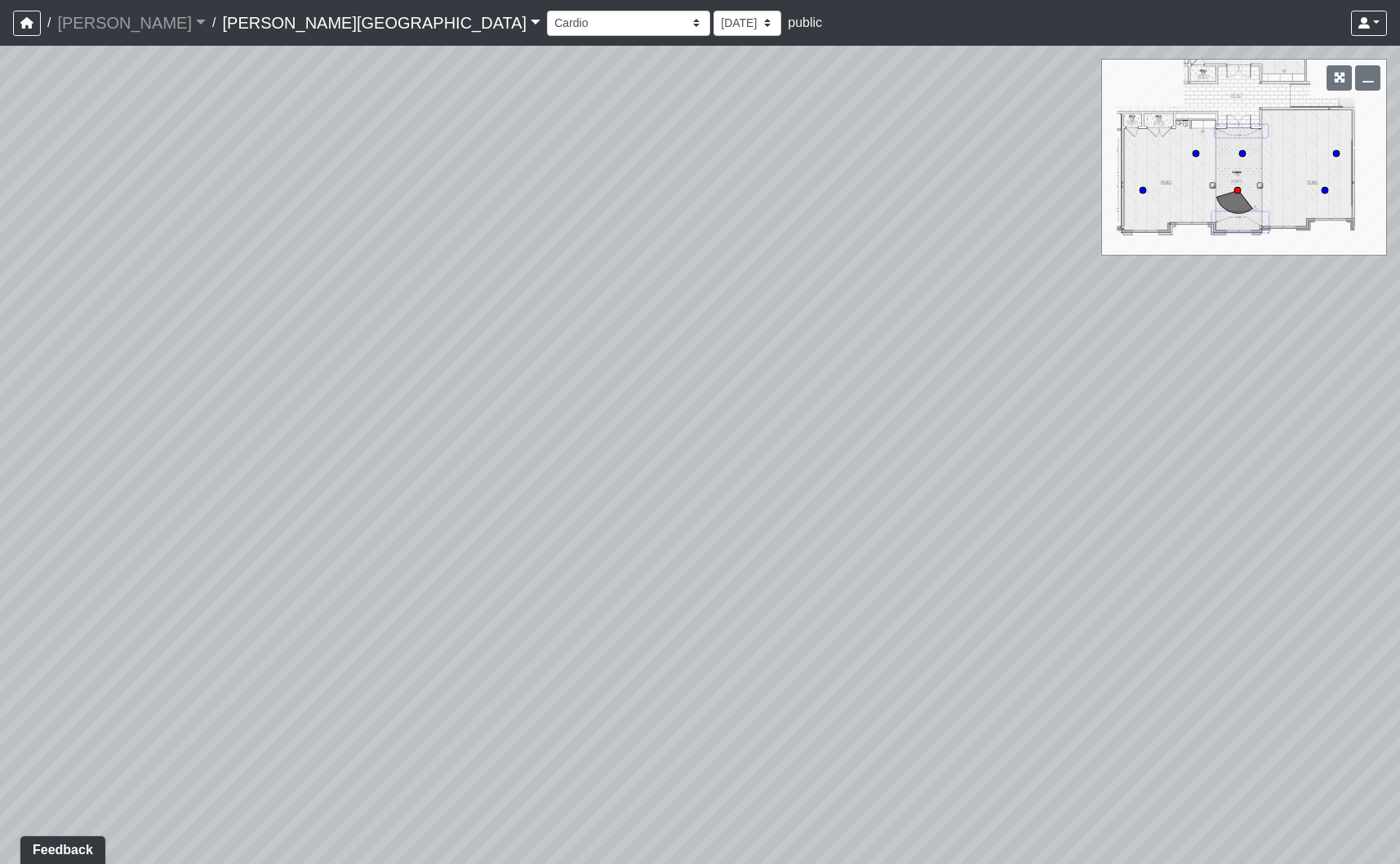
click at [1195, 391] on div "Loading... Fitness Entry Loading... Mailroom - Sorting Counter Loading... Clubr…" at bounding box center [700, 454] width 1400 height 818
drag, startPoint x: 490, startPoint y: 374, endPoint x: 1166, endPoint y: 374, distance: 676.0
click at [1165, 374] on div "Loading... Fitness Entry Loading... Mailroom - Sorting Counter Loading... Clubr…" at bounding box center [700, 454] width 1400 height 818
drag, startPoint x: 471, startPoint y: 464, endPoint x: 891, endPoint y: 361, distance: 432.4
click at [582, 625] on icon at bounding box center [584, 635] width 49 height 49
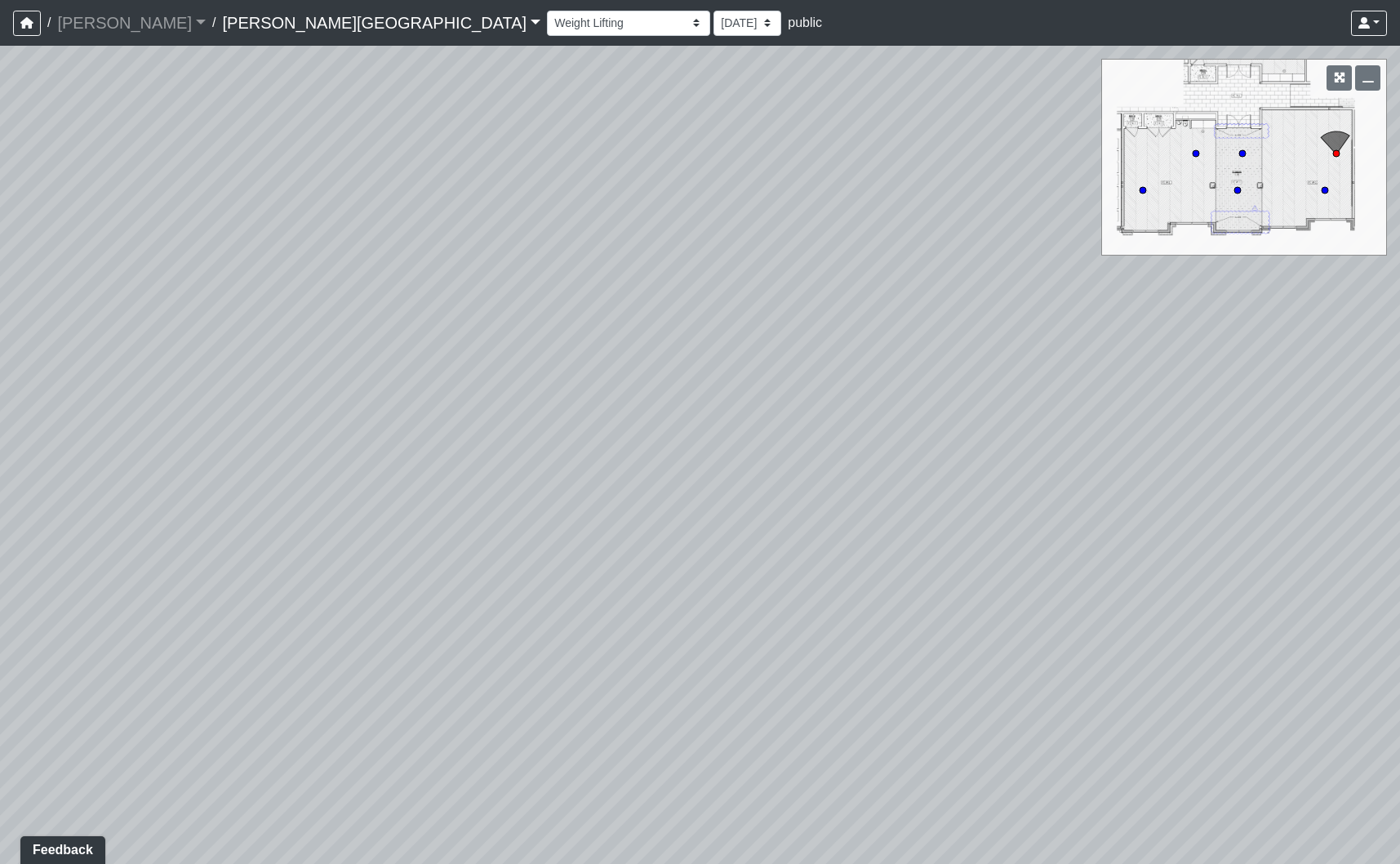
drag, startPoint x: 273, startPoint y: 565, endPoint x: 1612, endPoint y: 476, distance: 1342.0
click at [1399, 476] on html "/ [PERSON_NAME] Loading... / [PERSON_NAME][GEOGRAPHIC_DATA] [PERSON_NAME][GEOGR…" at bounding box center [700, 432] width 1400 height 864
drag, startPoint x: 722, startPoint y: 472, endPoint x: 918, endPoint y: 487, distance: 196.6
click at [918, 487] on div "Loading... Fitness Entry Loading... Mailroom - Sorting Counter Loading... Clubr…" at bounding box center [700, 454] width 1400 height 818
drag, startPoint x: 352, startPoint y: 535, endPoint x: 964, endPoint y: 555, distance: 612.3
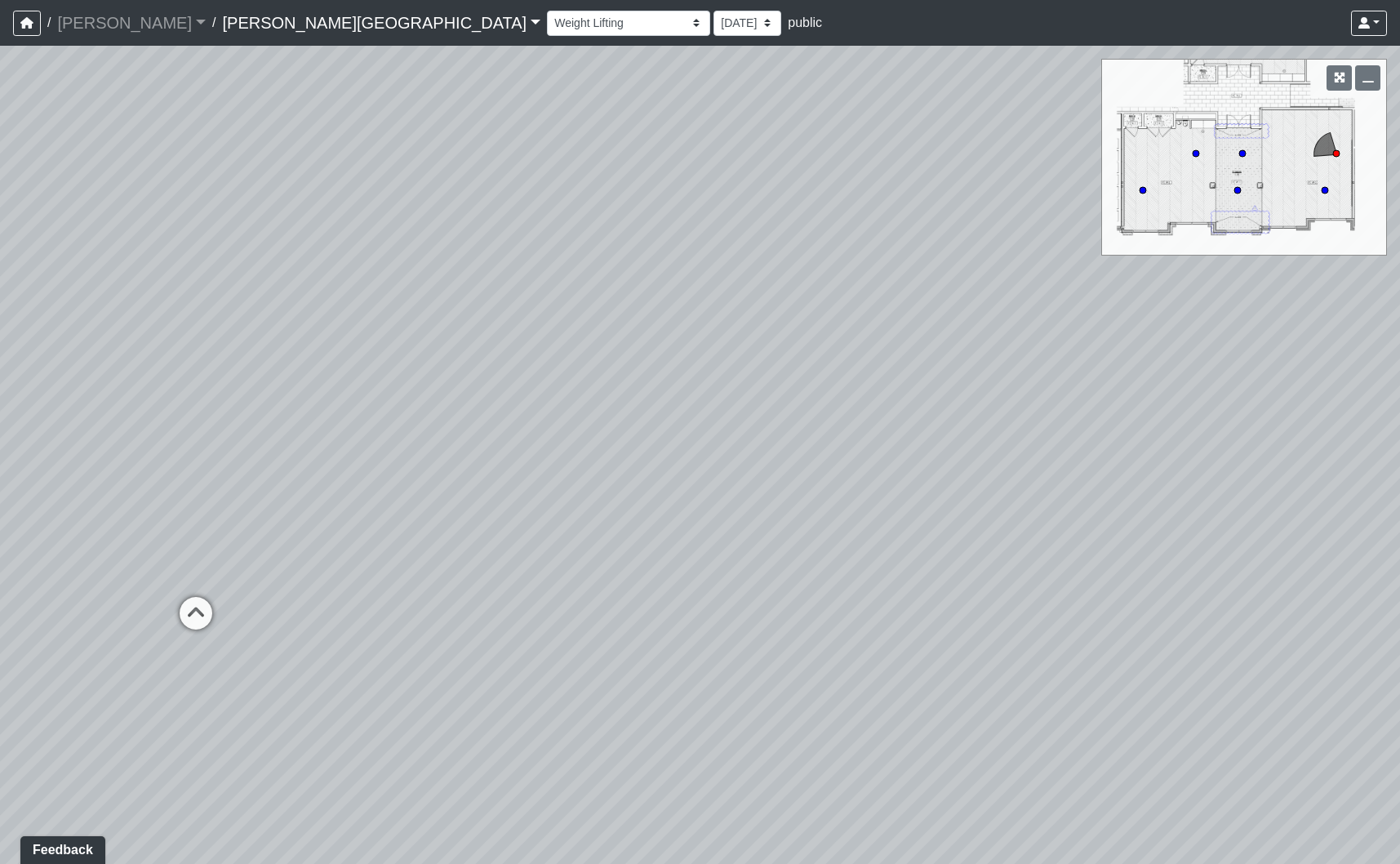
click at [1001, 540] on div "Loading... Fitness Entry Loading... Mailroom - Sorting Counter Loading... Clubr…" at bounding box center [700, 454] width 1400 height 818
drag, startPoint x: 242, startPoint y: 233, endPoint x: 793, endPoint y: 278, distance: 552.8
click at [821, 254] on div "Loading... Fitness Entry Loading... Mailroom - Sorting Counter Loading... Clubr…" at bounding box center [700, 454] width 1400 height 818
click at [699, 603] on icon at bounding box center [706, 609] width 49 height 49
drag, startPoint x: 964, startPoint y: 559, endPoint x: 468, endPoint y: 545, distance: 496.2
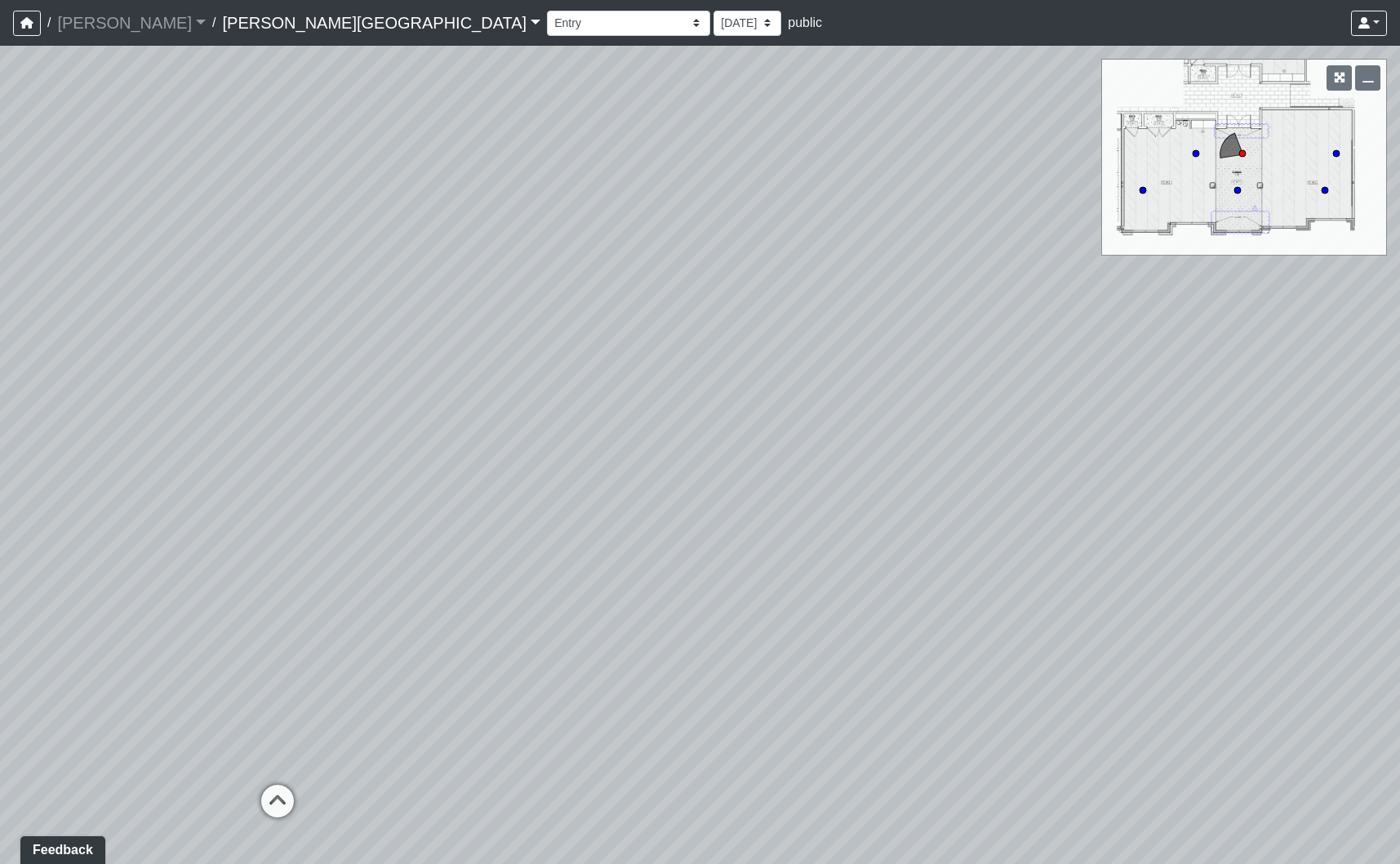
click at [470, 546] on div "Loading... Fitness Entry Loading... Mailroom - Sorting Counter Loading... Clubr…" at bounding box center [700, 454] width 1400 height 818
click at [276, 796] on icon at bounding box center [275, 814] width 49 height 49
drag, startPoint x: 1117, startPoint y: 706, endPoint x: 239, endPoint y: 732, distance: 878.4
click at [236, 735] on div "Loading... Fitness Entry Loading... Mailroom - Sorting Counter Loading... Clubr…" at bounding box center [700, 454] width 1400 height 818
drag, startPoint x: 785, startPoint y: 432, endPoint x: 803, endPoint y: 463, distance: 35.8
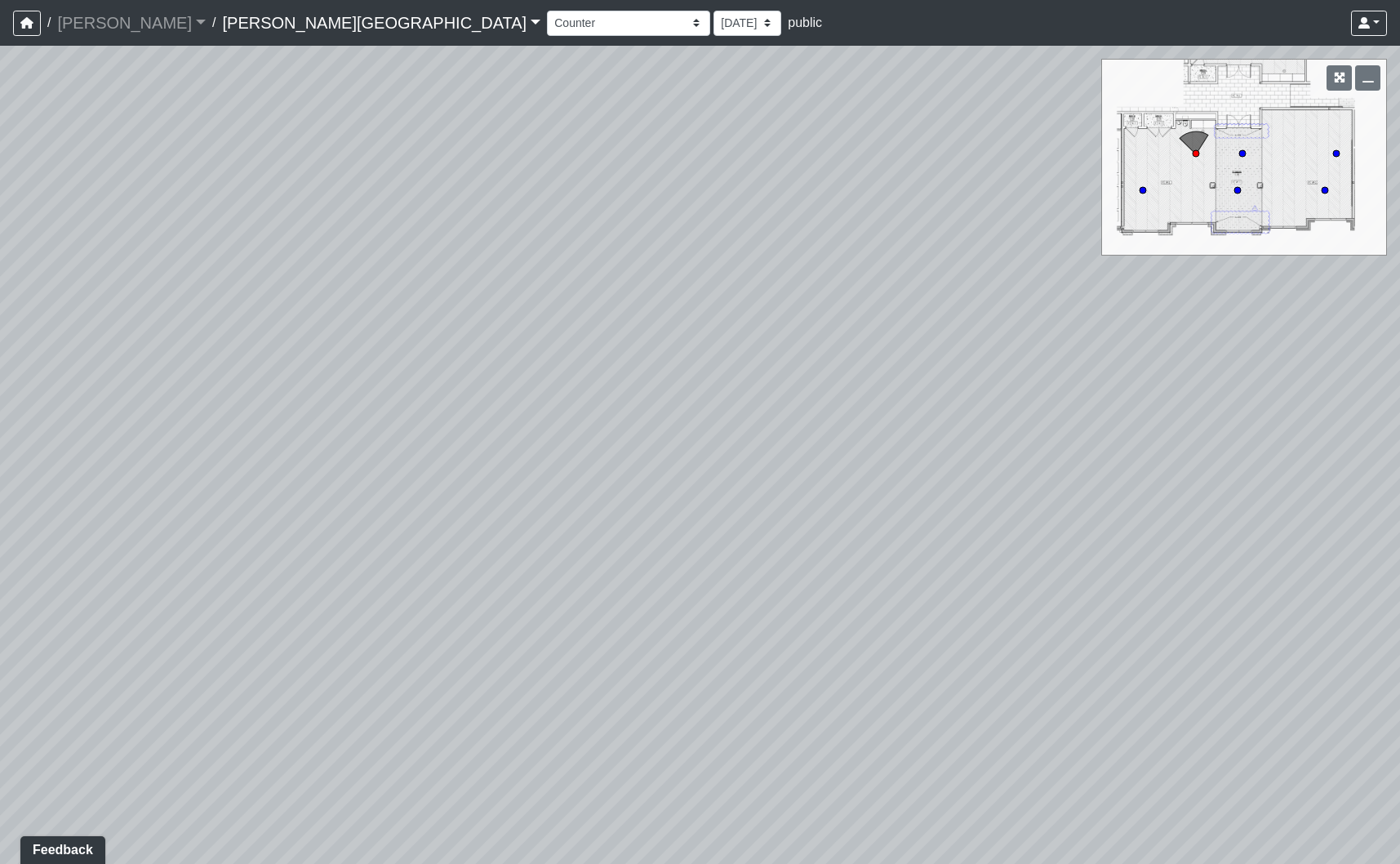
click at [802, 466] on div "Loading... Fitness Entry Loading... Mailroom - Sorting Counter Loading... Clubr…" at bounding box center [700, 454] width 1400 height 818
drag, startPoint x: 405, startPoint y: 667, endPoint x: 367, endPoint y: 635, distance: 49.7
click at [261, 671] on div "Loading... Fitness Entry Loading... Mailroom - Sorting Counter Loading... Clubr…" at bounding box center [700, 454] width 1400 height 818
drag, startPoint x: 908, startPoint y: 602, endPoint x: 118, endPoint y: 598, distance: 790.0
click at [60, 607] on div "Loading... Fitness Entry Loading... Mailroom - Sorting Counter Loading... Clubr…" at bounding box center [700, 454] width 1400 height 818
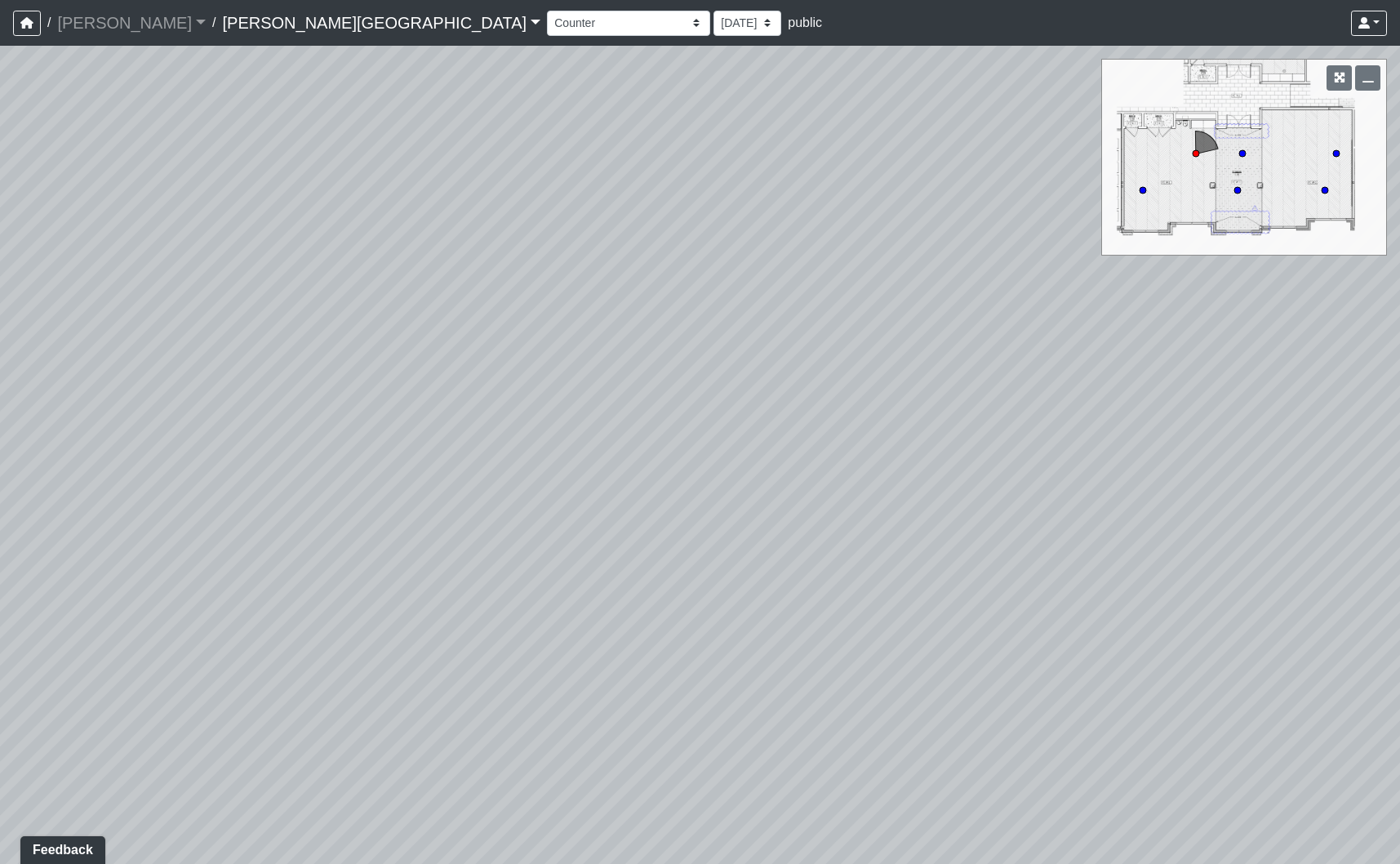
drag, startPoint x: 920, startPoint y: 585, endPoint x: 1267, endPoint y: 538, distance: 350.2
click at [1267, 538] on div "Loading... Fitness Entry Loading... Mailroom - Sorting Counter Loading... Clubr…" at bounding box center [700, 454] width 1400 height 818
drag, startPoint x: 1010, startPoint y: 524, endPoint x: 399, endPoint y: 487, distance: 612.1
click at [408, 489] on div "Loading... Fitness Entry Loading... Mailroom - Sorting Counter Loading... Clubr…" at bounding box center [700, 454] width 1400 height 818
drag, startPoint x: 704, startPoint y: 514, endPoint x: -4, endPoint y: 498, distance: 708.2
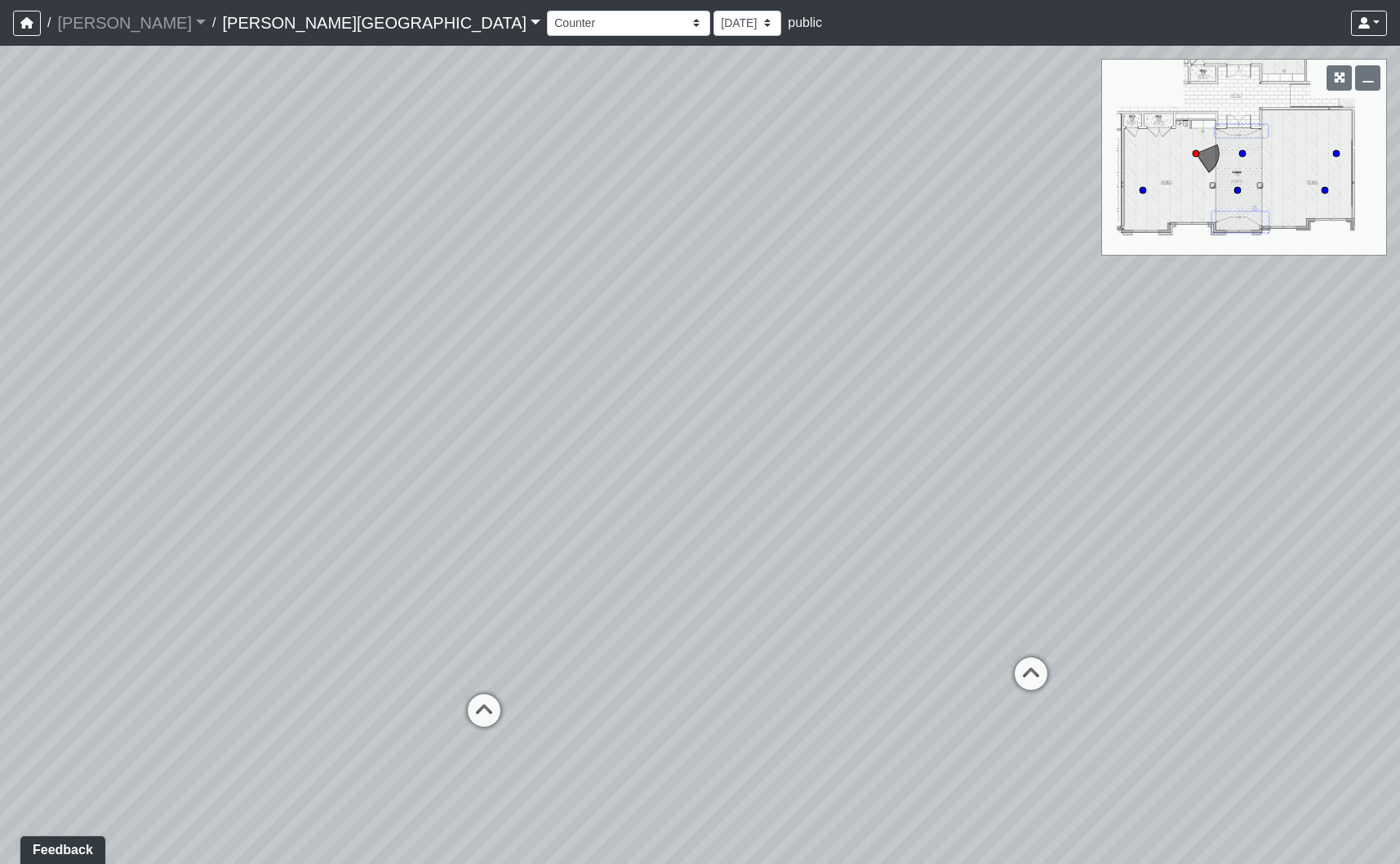
click at [0, 498] on html "/ [PERSON_NAME] Loading... / [PERSON_NAME][GEOGRAPHIC_DATA] [PERSON_NAME][GEOGR…" at bounding box center [700, 432] width 1400 height 864
drag, startPoint x: 954, startPoint y: 525, endPoint x: 73, endPoint y: 532, distance: 881.0
click at [61, 536] on div "Loading... Fitness Entry Loading... Mailroom - Sorting Counter Loading... Clubr…" at bounding box center [700, 454] width 1400 height 818
drag, startPoint x: 1188, startPoint y: 549, endPoint x: 114, endPoint y: 503, distance: 1075.0
click at [114, 503] on div "Loading... Fitness Entry Loading... Mailroom - Sorting Counter Loading... Clubr…" at bounding box center [700, 454] width 1400 height 818
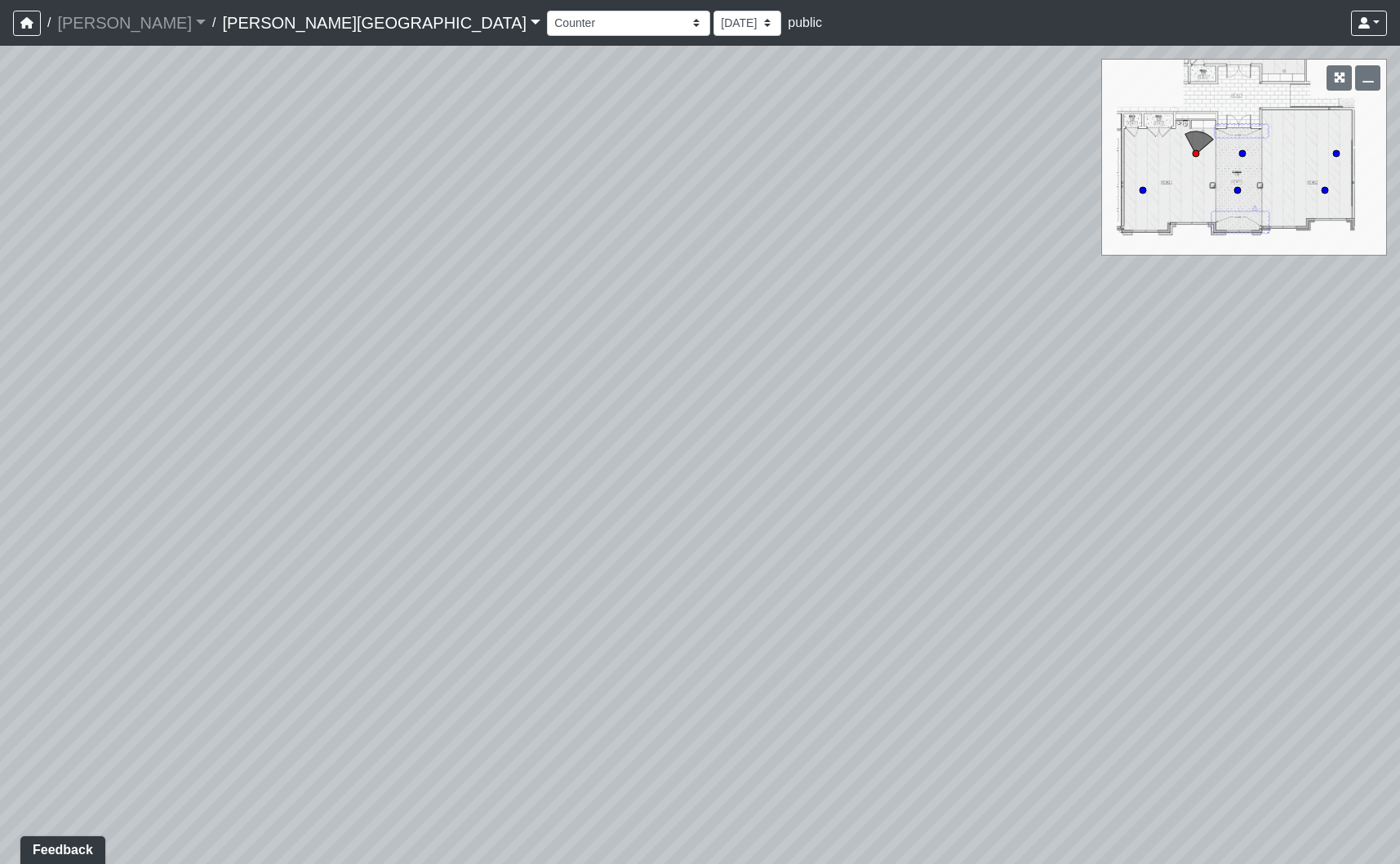
drag, startPoint x: 890, startPoint y: 496, endPoint x: 589, endPoint y: 628, distance: 328.7
click at [579, 632] on div "Loading... Fitness Entry Loading... Mailroom - Sorting Counter Loading... Clubr…" at bounding box center [700, 454] width 1400 height 818
drag, startPoint x: 366, startPoint y: 497, endPoint x: 579, endPoint y: 457, distance: 216.7
click at [579, 462] on div "Loading... Fitness Entry Loading... Mailroom - Sorting Counter Loading... Clubr…" at bounding box center [700, 454] width 1400 height 818
drag, startPoint x: 959, startPoint y: 380, endPoint x: 904, endPoint y: 382, distance: 55.0
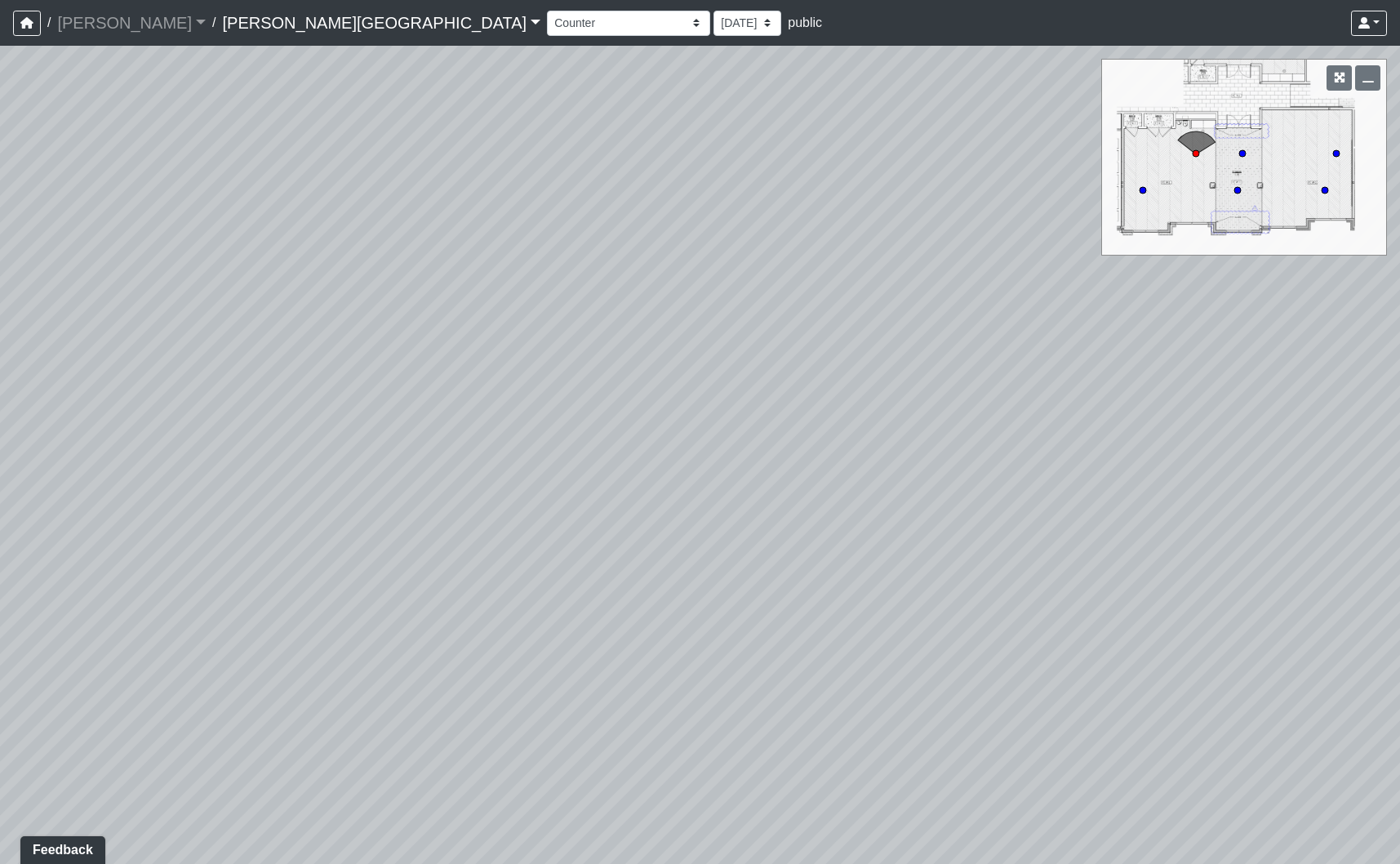
click at [904, 382] on div "Loading... Fitness Entry Loading... Mailroom - Sorting Counter Loading... Clubr…" at bounding box center [700, 454] width 1400 height 818
drag, startPoint x: 614, startPoint y: 456, endPoint x: 57, endPoint y: 536, distance: 562.7
click at [57, 536] on div "Loading... Fitness Entry Loading... Mailroom - Sorting Counter Loading... Clubr…" at bounding box center [700, 454] width 1400 height 818
drag, startPoint x: 424, startPoint y: 536, endPoint x: 817, endPoint y: 505, distance: 394.2
click at [817, 505] on div "Loading... Fitness Entry Loading... Mailroom - Sorting Counter Loading... Clubr…" at bounding box center [700, 454] width 1400 height 818
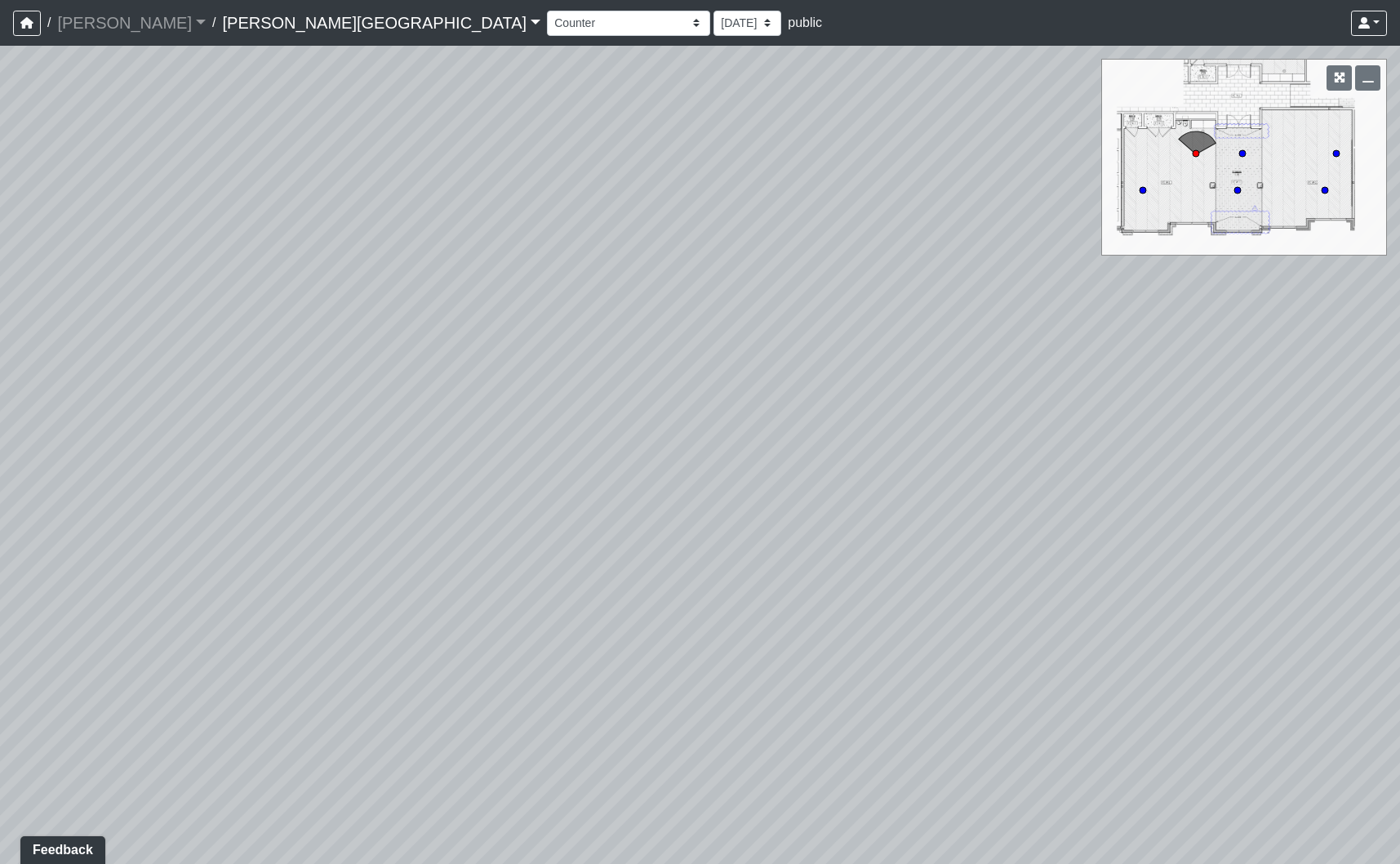
drag, startPoint x: 1016, startPoint y: 291, endPoint x: 1039, endPoint y: 285, distance: 23.8
click at [1039, 285] on div "Loading... Fitness Entry Loading... Mailroom - Sorting Counter Loading... Clubr…" at bounding box center [700, 454] width 1400 height 818
drag, startPoint x: 431, startPoint y: 329, endPoint x: 353, endPoint y: 352, distance: 81.3
click at [353, 352] on div "Loading... Fitness Entry Loading... Mailroom - Sorting Counter Loading... Clubr…" at bounding box center [700, 454] width 1400 height 818
drag, startPoint x: 611, startPoint y: 403, endPoint x: 461, endPoint y: 362, distance: 155.5
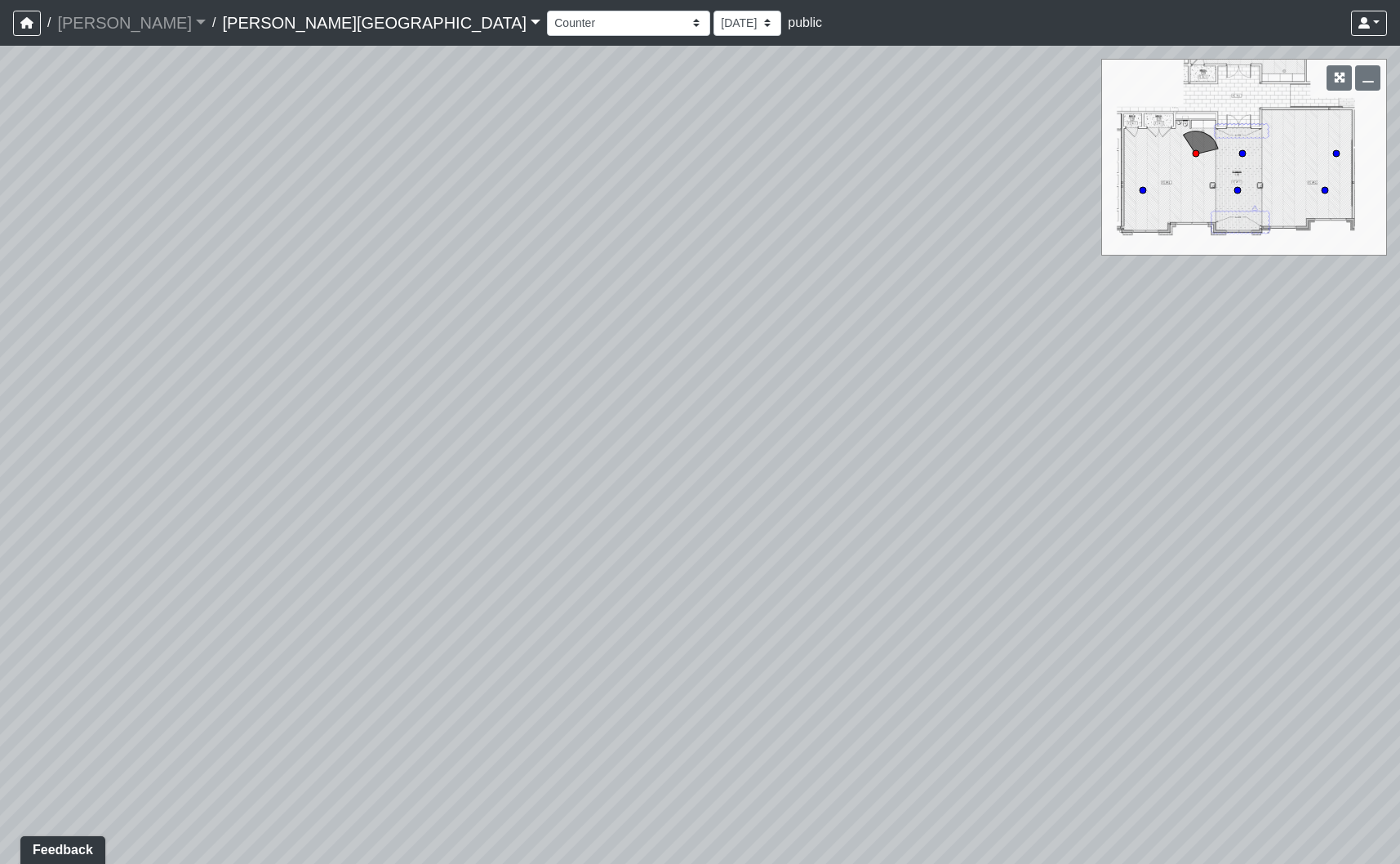
click at [464, 364] on div "Loading... Fitness Entry Loading... Mailroom - Sorting Counter Loading... Clubr…" at bounding box center [700, 454] width 1400 height 818
drag, startPoint x: 650, startPoint y: 410, endPoint x: 105, endPoint y: 518, distance: 555.6
click at [113, 514] on div "Loading... Fitness Entry Loading... Mailroom - Sorting Counter Loading... Clubr…" at bounding box center [700, 454] width 1400 height 818
drag, startPoint x: 1001, startPoint y: 355, endPoint x: 568, endPoint y: 277, distance: 440.0
click at [575, 281] on div "Loading... Fitness Entry Loading... Mailroom - Sorting Counter Loading... Clubr…" at bounding box center [700, 454] width 1400 height 818
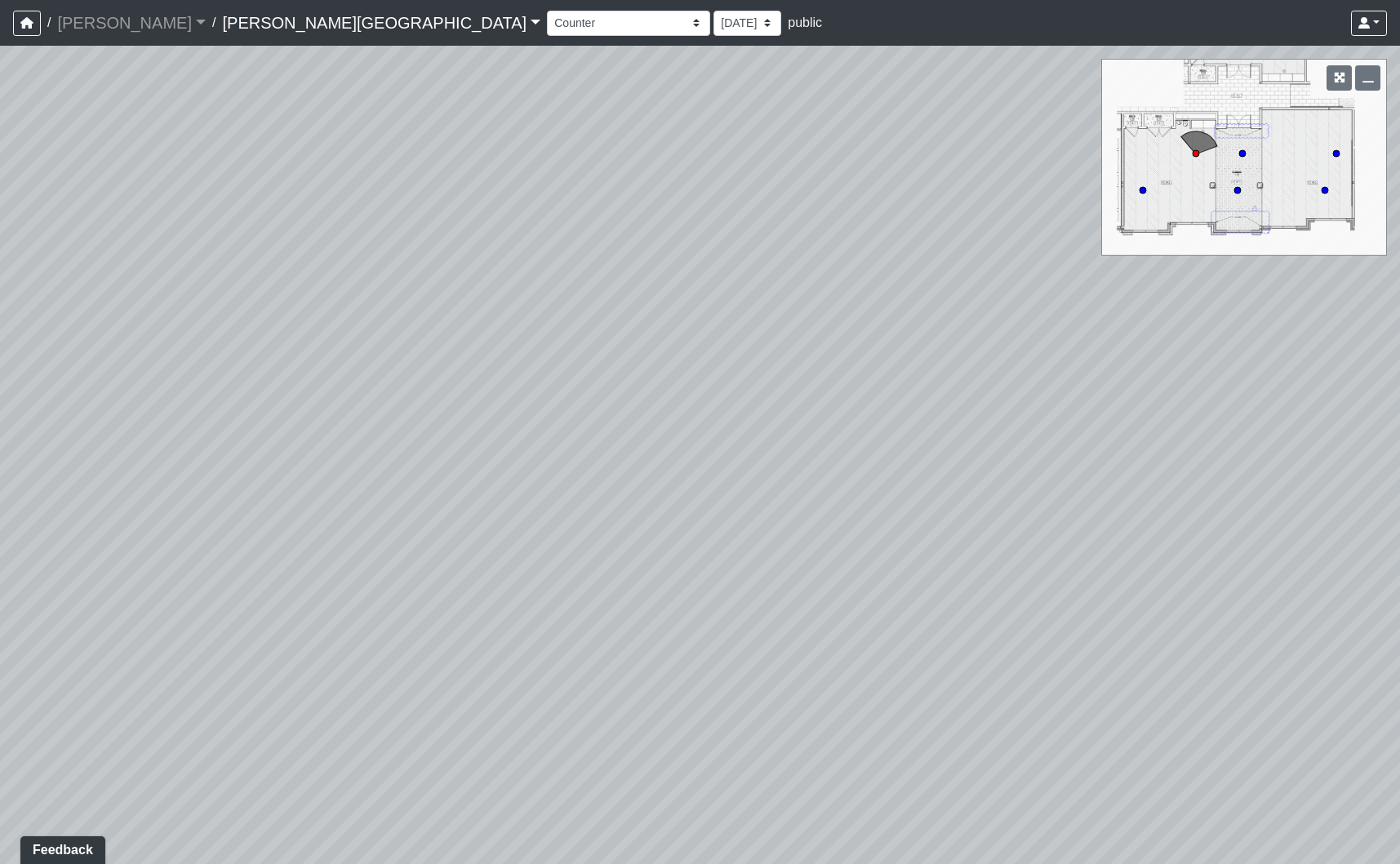
drag, startPoint x: 473, startPoint y: 440, endPoint x: 1544, endPoint y: 307, distance: 1079.2
click at [1399, 307] on html "/ [PERSON_NAME] Loading... / [PERSON_NAME][GEOGRAPHIC_DATA] [PERSON_NAME][GEOGR…" at bounding box center [700, 432] width 1400 height 864
drag, startPoint x: 880, startPoint y: 356, endPoint x: 1191, endPoint y: 536, distance: 359.3
click at [1189, 536] on div "Loading... Fitness Entry Loading... Mailroom - Sorting Counter Loading... Clubr…" at bounding box center [700, 454] width 1400 height 818
drag, startPoint x: 330, startPoint y: 541, endPoint x: 809, endPoint y: 545, distance: 479.0
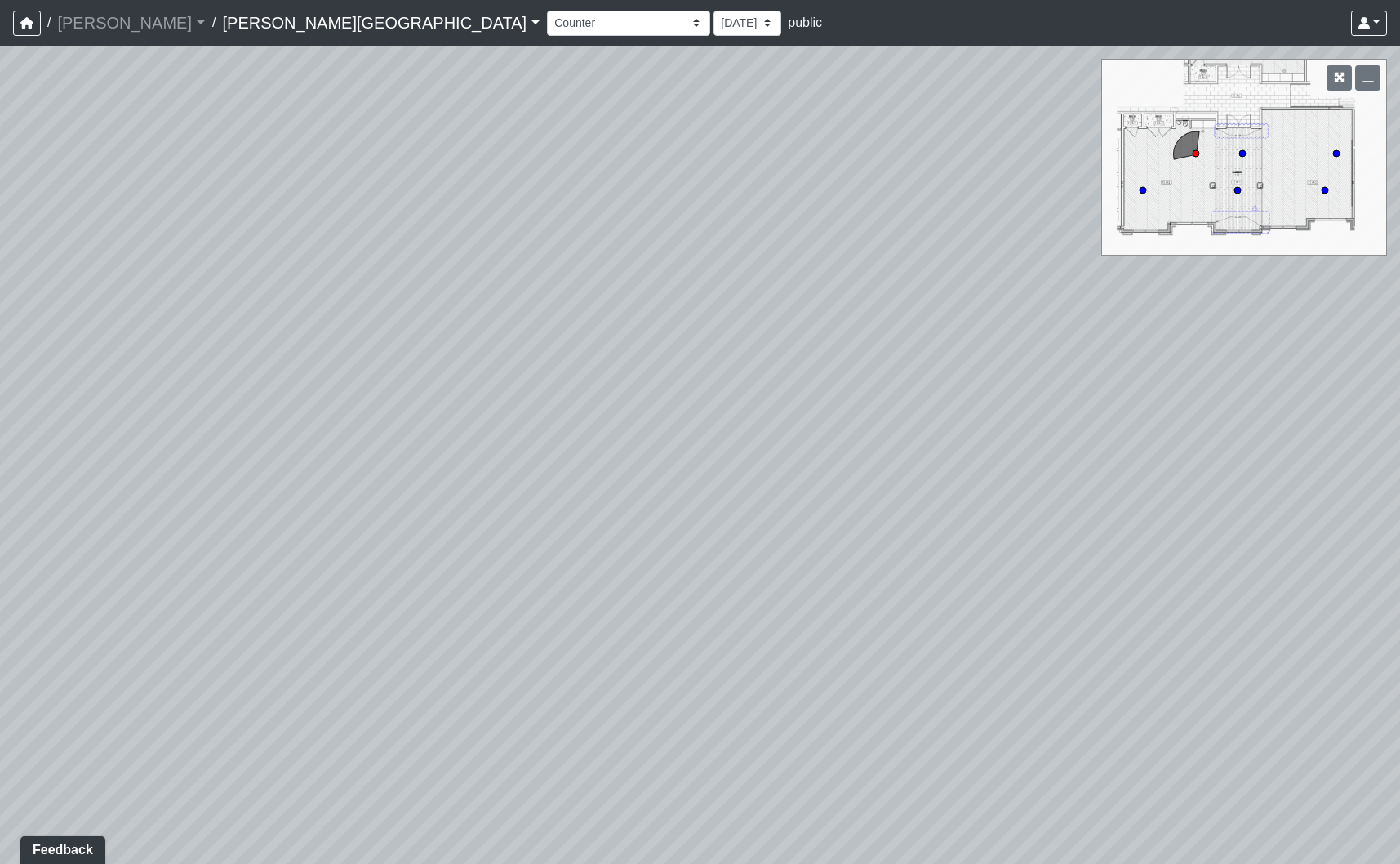
click at [809, 545] on div "Loading... Fitness Entry Loading... Mailroom - Sorting Counter Loading... Clubr…" at bounding box center [700, 454] width 1400 height 818
drag, startPoint x: 417, startPoint y: 531, endPoint x: 1120, endPoint y: 591, distance: 705.6
click at [1120, 591] on div "Loading... Fitness Entry Loading... Mailroom - Sorting Counter Loading... Clubr…" at bounding box center [700, 454] width 1400 height 818
drag, startPoint x: 275, startPoint y: 580, endPoint x: 1178, endPoint y: 603, distance: 903.3
click at [1178, 603] on div "Loading... Fitness Entry Loading... Mailroom - Sorting Counter Loading... Clubr…" at bounding box center [700, 454] width 1400 height 818
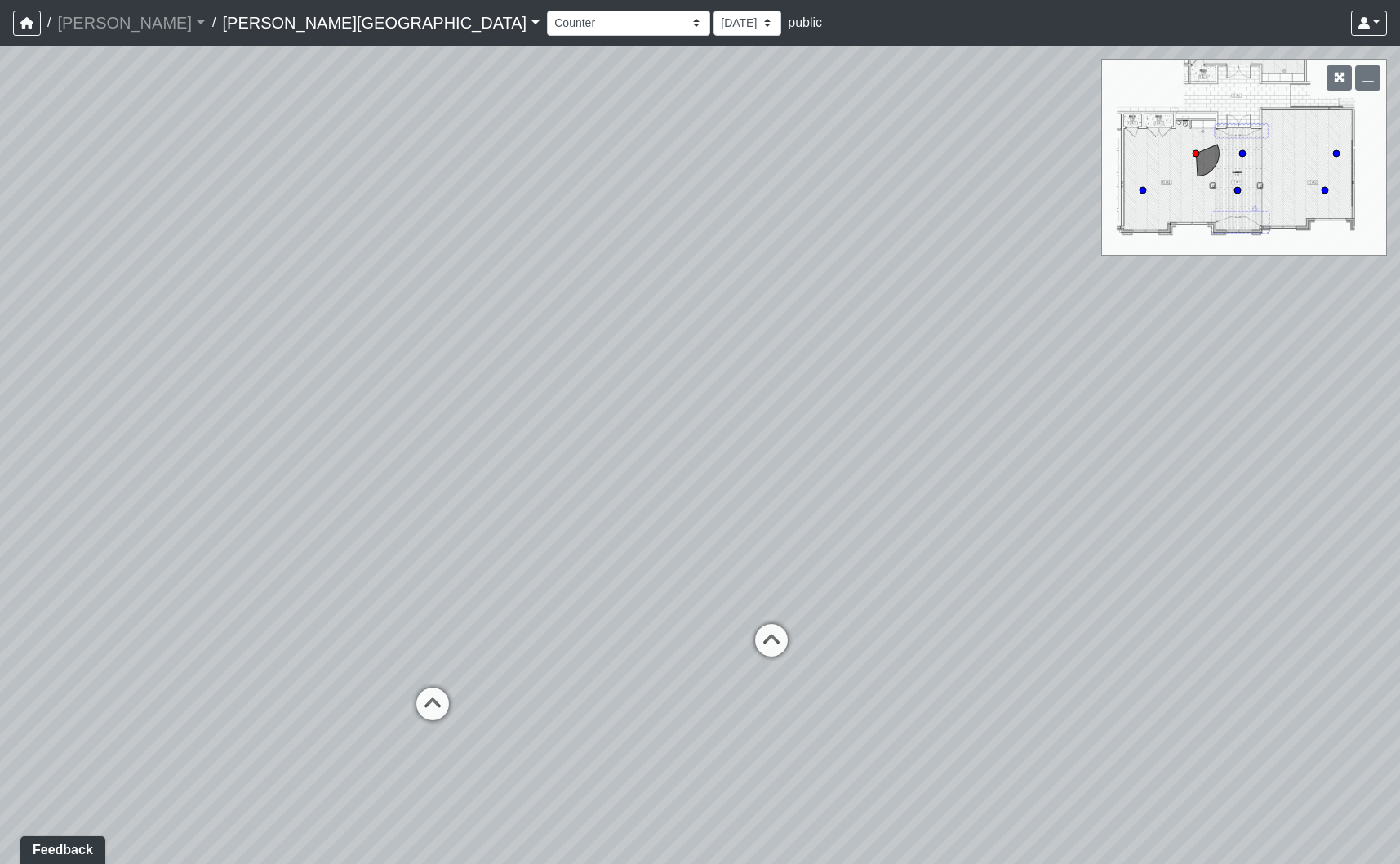
drag, startPoint x: 386, startPoint y: 579, endPoint x: 822, endPoint y: 454, distance: 453.6
click at [822, 454] on div "Loading... Fitness Entry Loading... Mailroom - Sorting Counter Loading... Clubr…" at bounding box center [700, 454] width 1400 height 818
drag, startPoint x: 313, startPoint y: 420, endPoint x: 598, endPoint y: 418, distance: 285.0
click at [598, 418] on div "Loading... Fitness Entry Loading... Mailroom - Sorting Counter Loading... Clubr…" at bounding box center [700, 454] width 1400 height 818
drag, startPoint x: 482, startPoint y: 466, endPoint x: 1351, endPoint y: 427, distance: 869.9
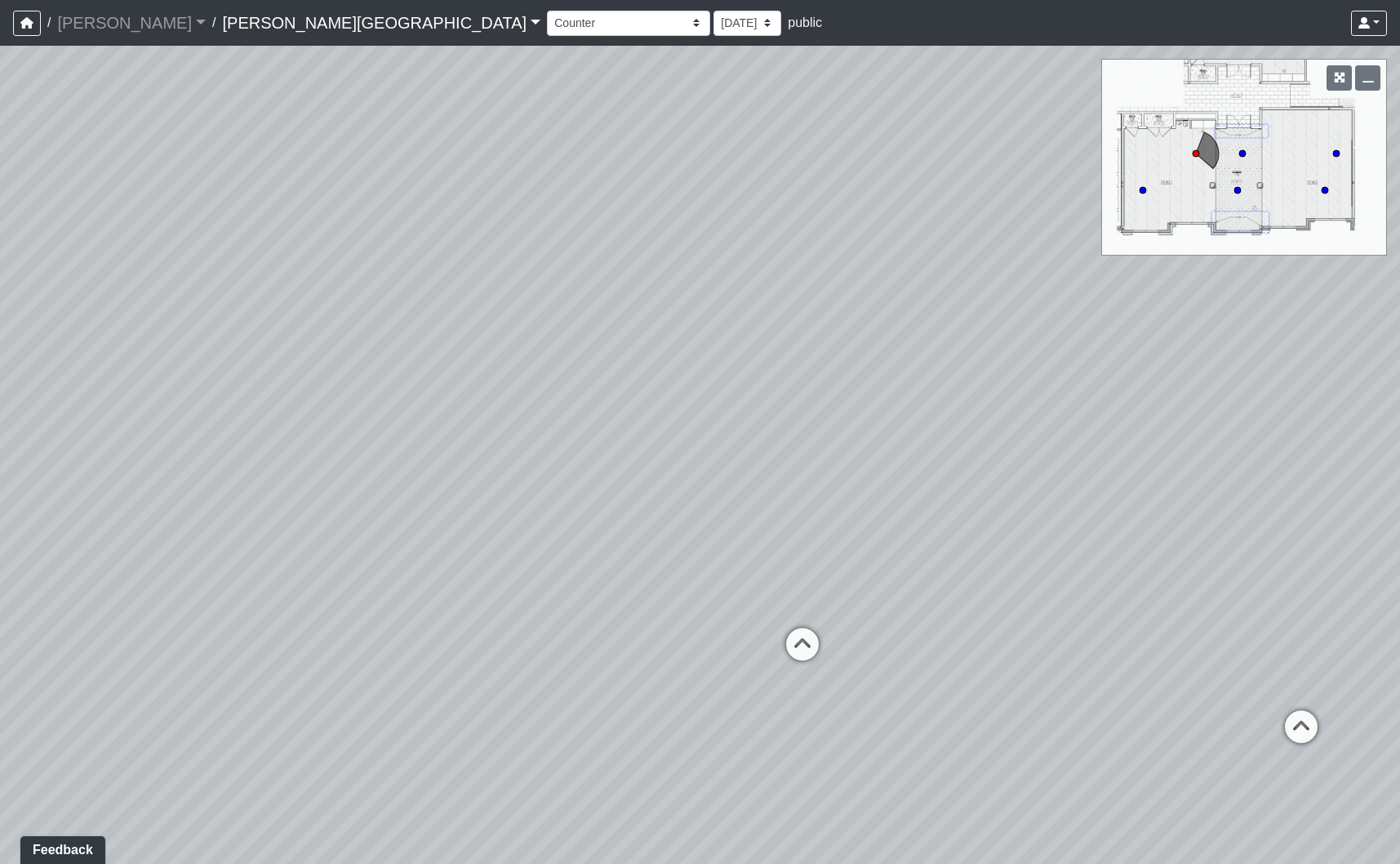
click at [1348, 428] on div "Loading... Fitness Entry Loading... Mailroom - Sorting Counter Loading... Clubr…" at bounding box center [700, 454] width 1400 height 818
drag, startPoint x: 455, startPoint y: 608, endPoint x: 696, endPoint y: 525, distance: 254.9
click at [715, 527] on div "Loading... Fitness Entry Loading... Mailroom - Sorting Counter Loading... Clubr…" at bounding box center [700, 454] width 1400 height 818
drag, startPoint x: 672, startPoint y: 458, endPoint x: 631, endPoint y: 548, distance: 98.9
drag, startPoint x: 627, startPoint y: 549, endPoint x: 607, endPoint y: 635, distance: 88.3
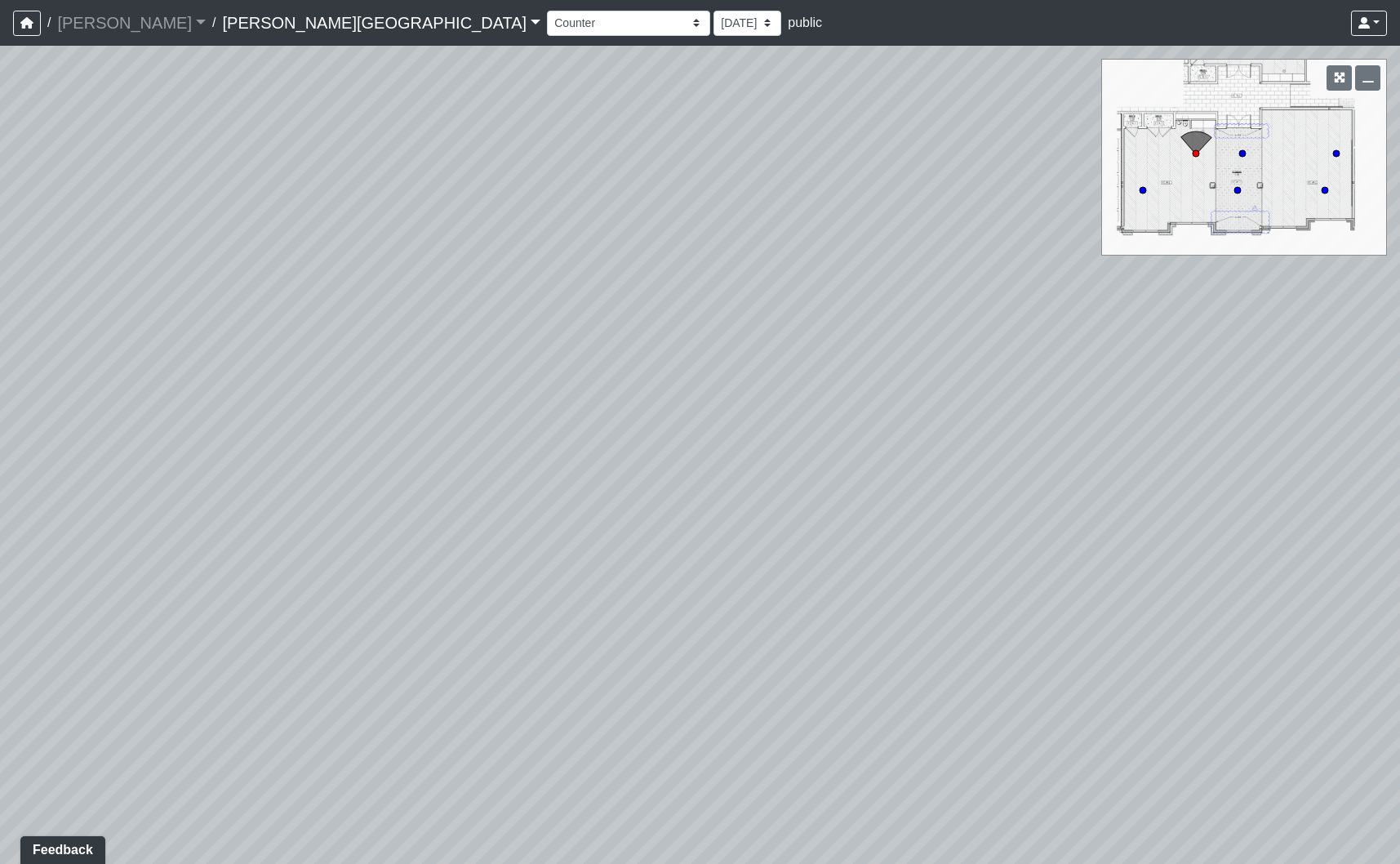
click at [607, 635] on div "Loading... Fitness Entry Loading... Mailroom - Sorting Counter Loading... Clubr…" at bounding box center [700, 454] width 1400 height 818
drag, startPoint x: 588, startPoint y: 625, endPoint x: 1269, endPoint y: 608, distance: 681.2
click at [1269, 608] on div "Loading... Fitness Entry Loading... Mailroom - Sorting Counter Loading... Clubr…" at bounding box center [700, 454] width 1400 height 818
drag, startPoint x: 1138, startPoint y: 581, endPoint x: 605, endPoint y: 508, distance: 538.0
click at [605, 508] on div "Loading... Fitness Entry Loading... Mailroom - Sorting Counter Loading... Clubr…" at bounding box center [700, 454] width 1400 height 818
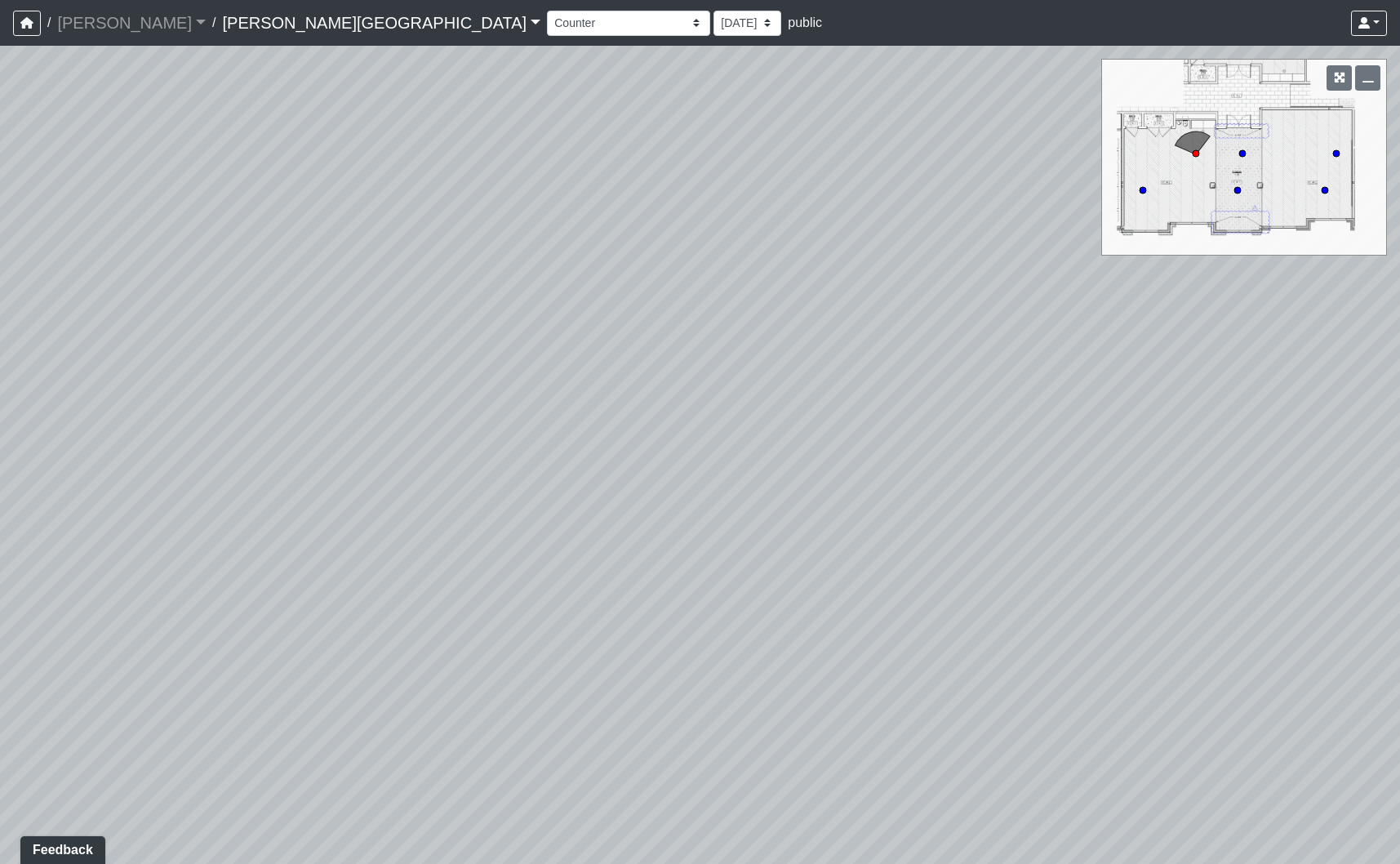
drag, startPoint x: 542, startPoint y: 544, endPoint x: 523, endPoint y: 618, distance: 76.4
click at [523, 618] on div "Loading... Fitness Entry Loading... Mailroom - Sorting Counter Loading... Clubr…" at bounding box center [700, 454] width 1400 height 818
drag, startPoint x: 1088, startPoint y: 476, endPoint x: 108, endPoint y: 389, distance: 983.9
click at [108, 389] on div "Loading... Fitness Entry Loading... Mailroom - Sorting Counter Loading... Clubr…" at bounding box center [700, 454] width 1400 height 818
drag, startPoint x: 534, startPoint y: 291, endPoint x: 881, endPoint y: 393, distance: 361.7
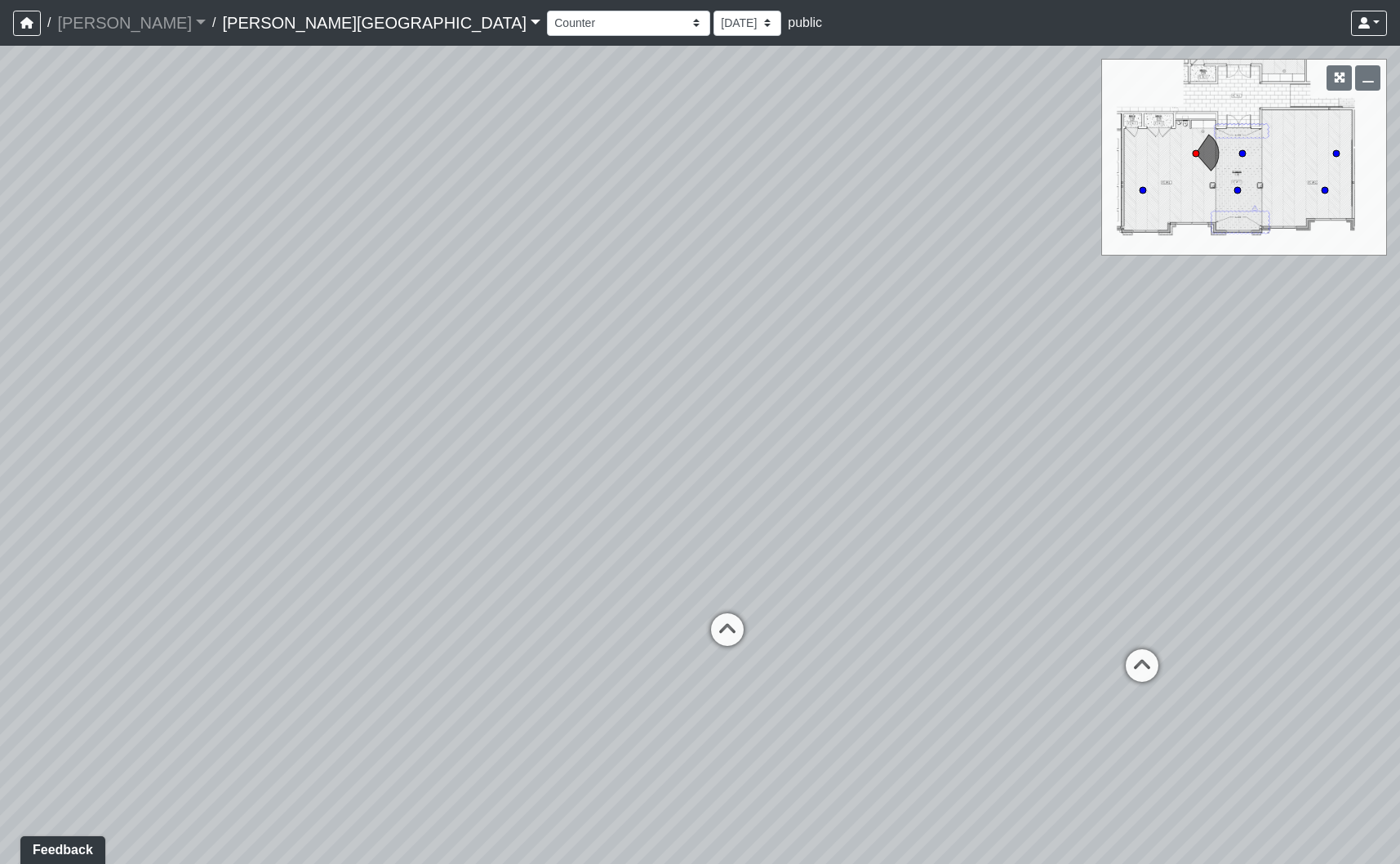
click at [880, 393] on div "Loading... Fitness Entry Loading... Mailroom - Sorting Counter Loading... Clubr…" at bounding box center [700, 454] width 1400 height 818
click at [857, 665] on icon at bounding box center [857, 670] width 49 height 49
drag, startPoint x: 397, startPoint y: 620, endPoint x: 1292, endPoint y: 615, distance: 895.0
click at [1292, 615] on div "Loading... Fitness Entry Loading... Mailroom - Sorting Counter Loading... Clubr…" at bounding box center [700, 454] width 1400 height 818
drag, startPoint x: 1200, startPoint y: 620, endPoint x: 646, endPoint y: 738, distance: 566.4
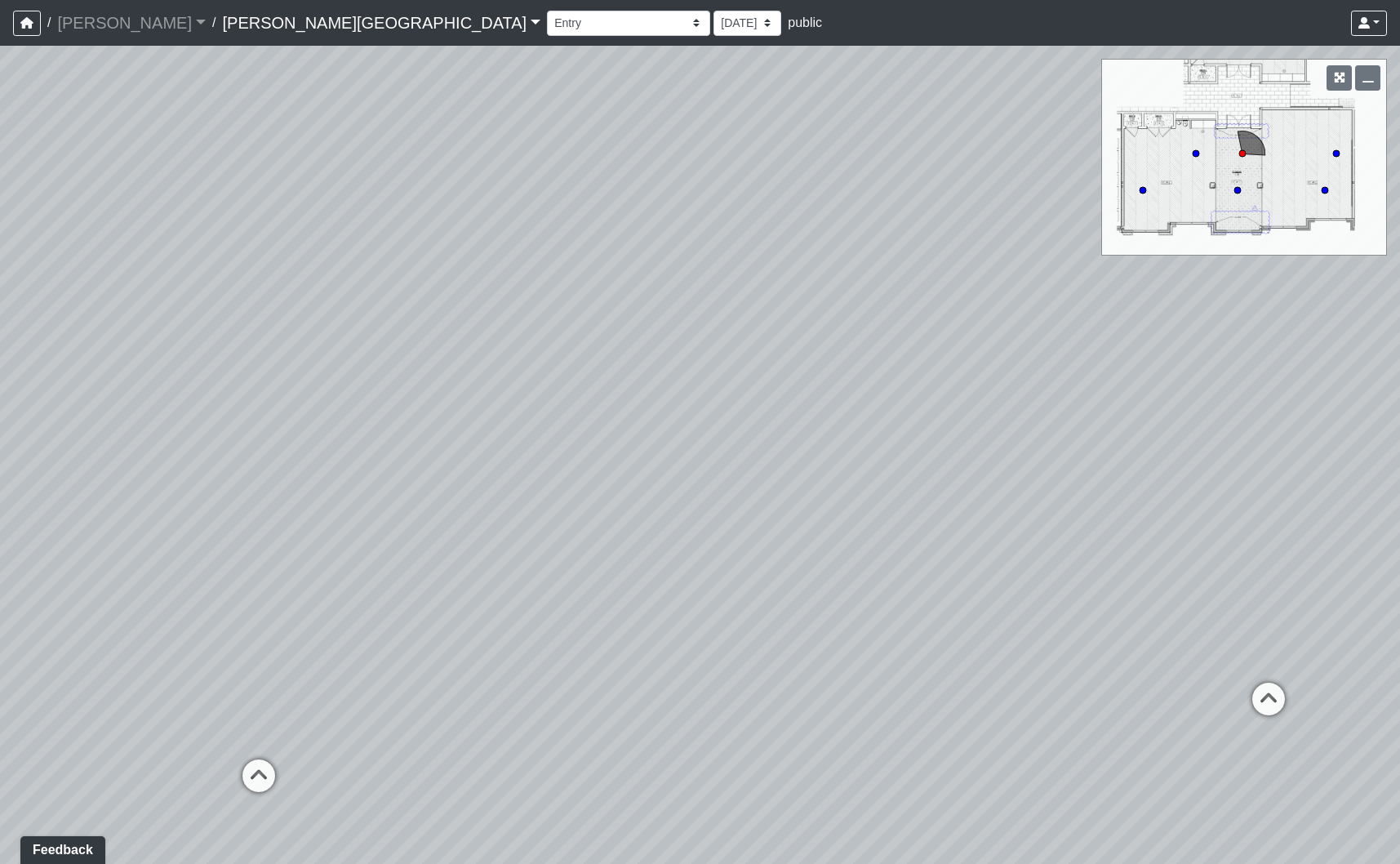
click at [647, 739] on div "Loading... Fitness Entry Loading... Mailroom - Sorting Counter Loading... Clubr…" at bounding box center [700, 454] width 1400 height 818
click at [547, 14] on select "Banquette Foosball Table Pool Courtyard Entry 1 Pool Courtyard Entry 2 Pool Tab…" at bounding box center [628, 23] width 163 height 25
select select "eEhPp6uPKTsE6J4Z9LgPiX"
click at [547, 11] on select "Banquette Foosball Table Pool Courtyard Entry 1 Pool Courtyard Entry 2 Pool Tab…" at bounding box center [628, 23] width 163 height 25
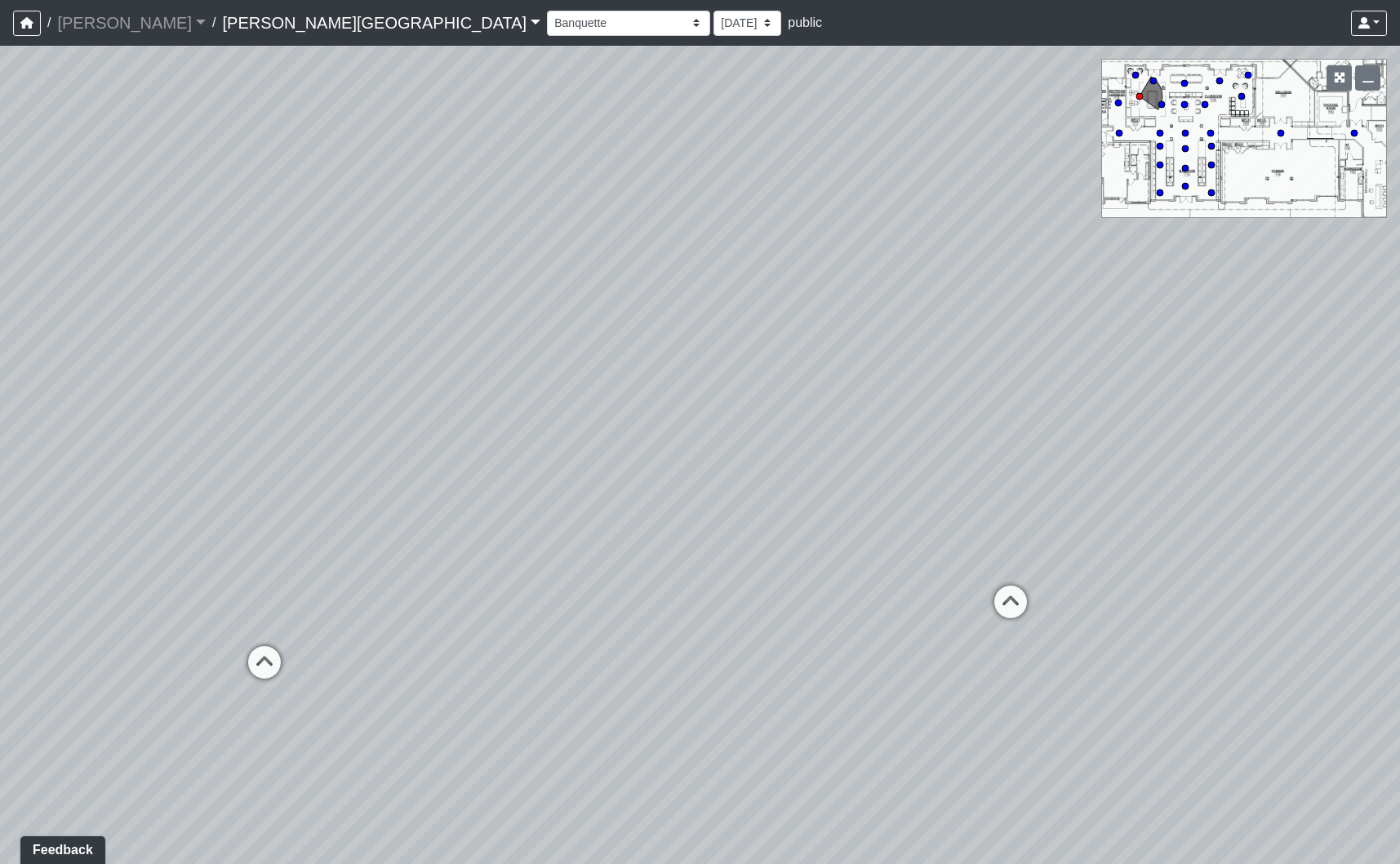
drag, startPoint x: 982, startPoint y: 435, endPoint x: 737, endPoint y: 351, distance: 259.0
click at [737, 351] on div "Loading... Fitness Entry Loading... Mailroom - Sorting Counter Loading... Clubr…" at bounding box center [700, 454] width 1400 height 818
